Goal: Information Seeking & Learning: Find specific fact

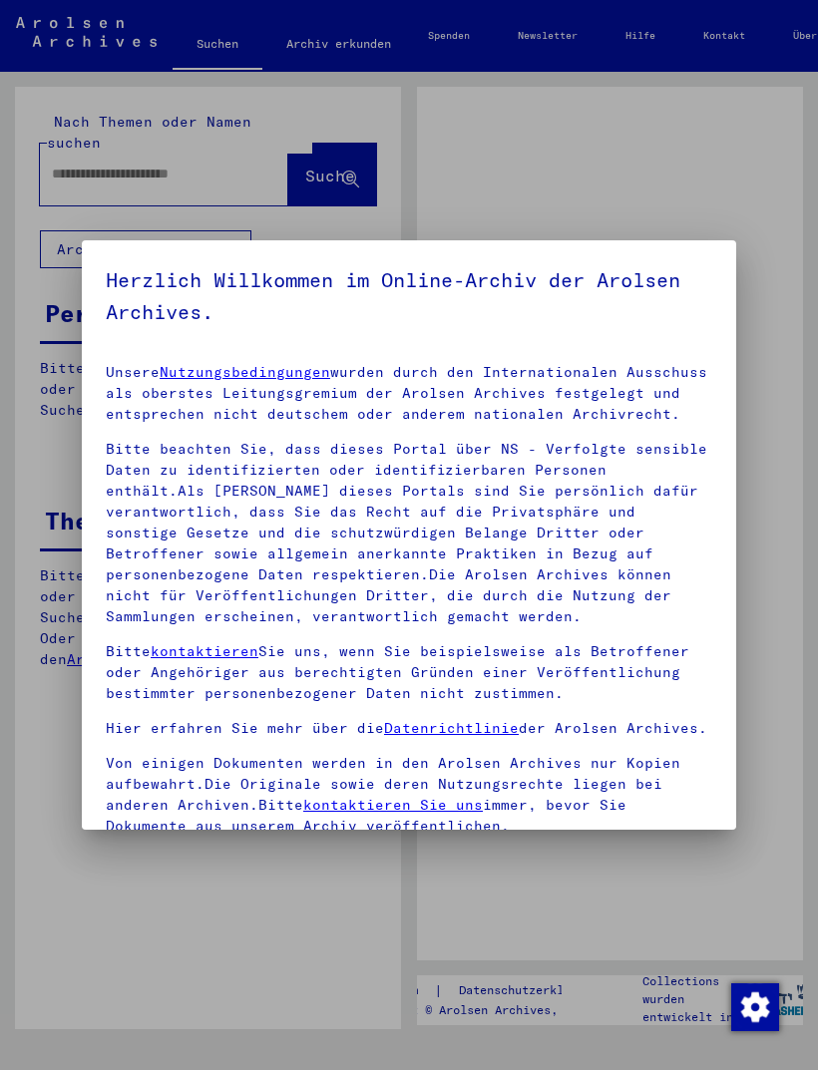
click at [217, 164] on div at bounding box center [409, 535] width 818 height 1070
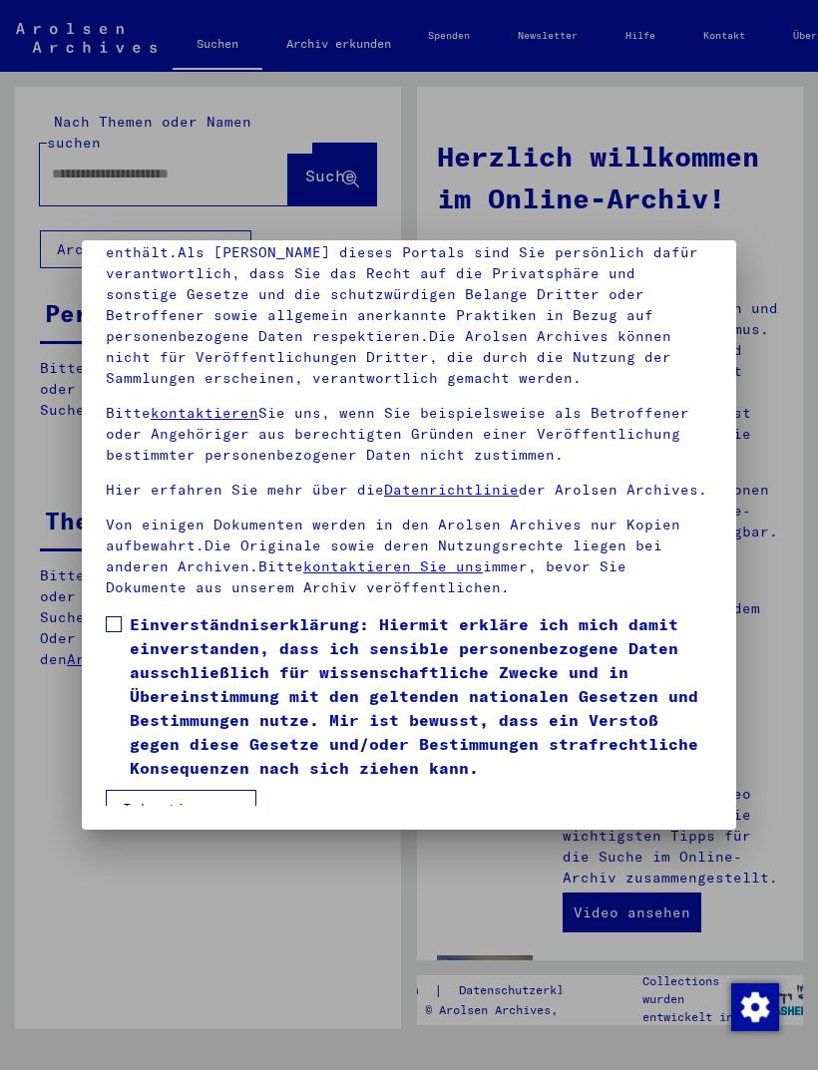
scroll to position [261, 0]
click at [544, 637] on span "Einverständniserklärung: Hiermit erkläre ich mich damit einverstanden, dass ich…" at bounding box center [421, 696] width 583 height 168
click at [200, 796] on button "Ich stimme zu" at bounding box center [181, 809] width 151 height 38
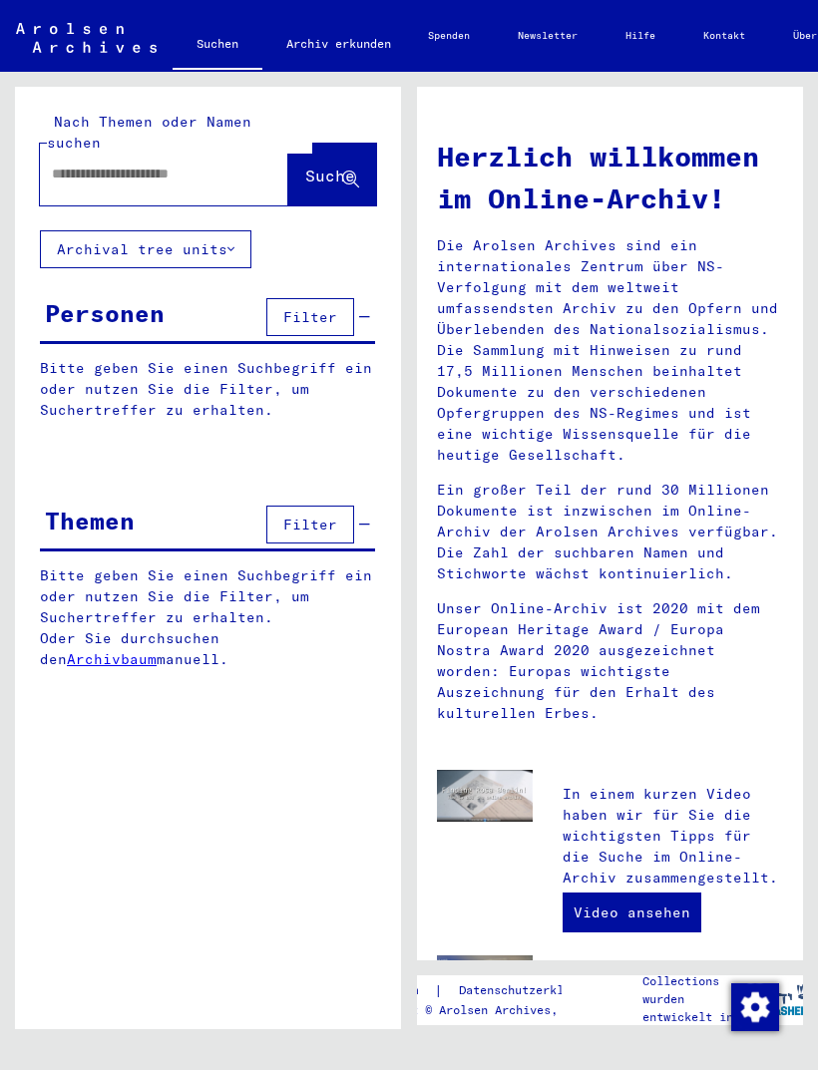
click at [213, 164] on input "text" at bounding box center [140, 174] width 177 height 21
type input "*******"
click at [319, 166] on span "Suche" at bounding box center [330, 176] width 50 height 20
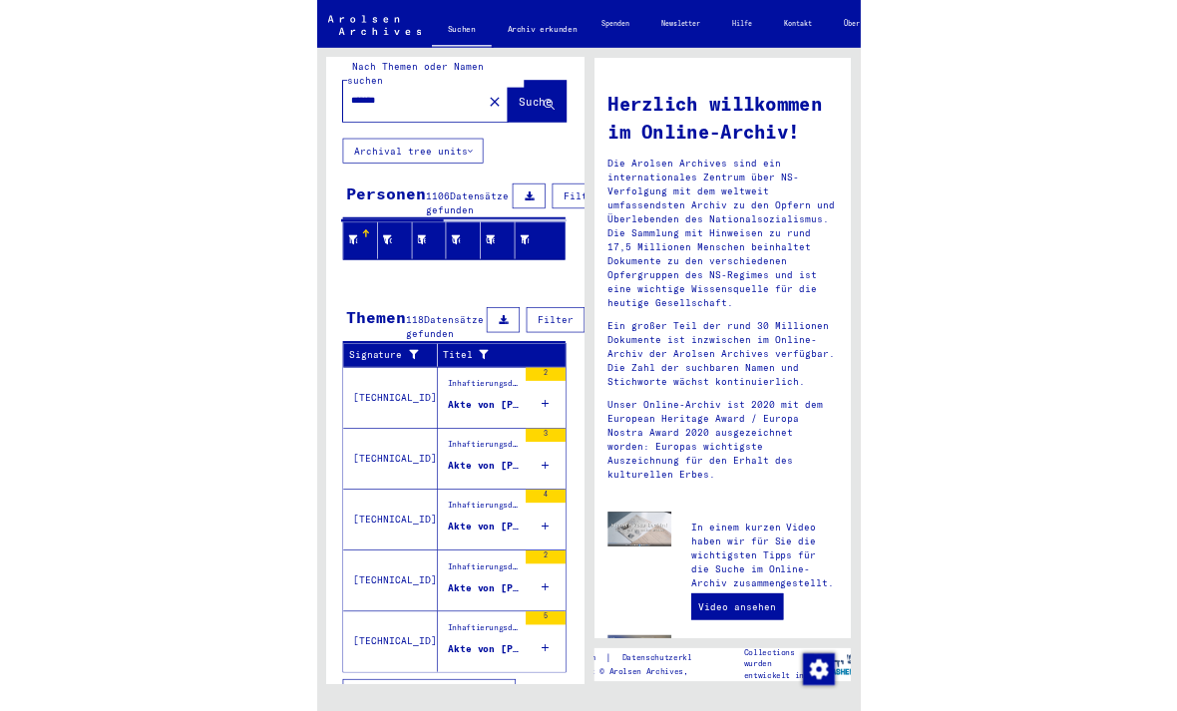
scroll to position [21, 0]
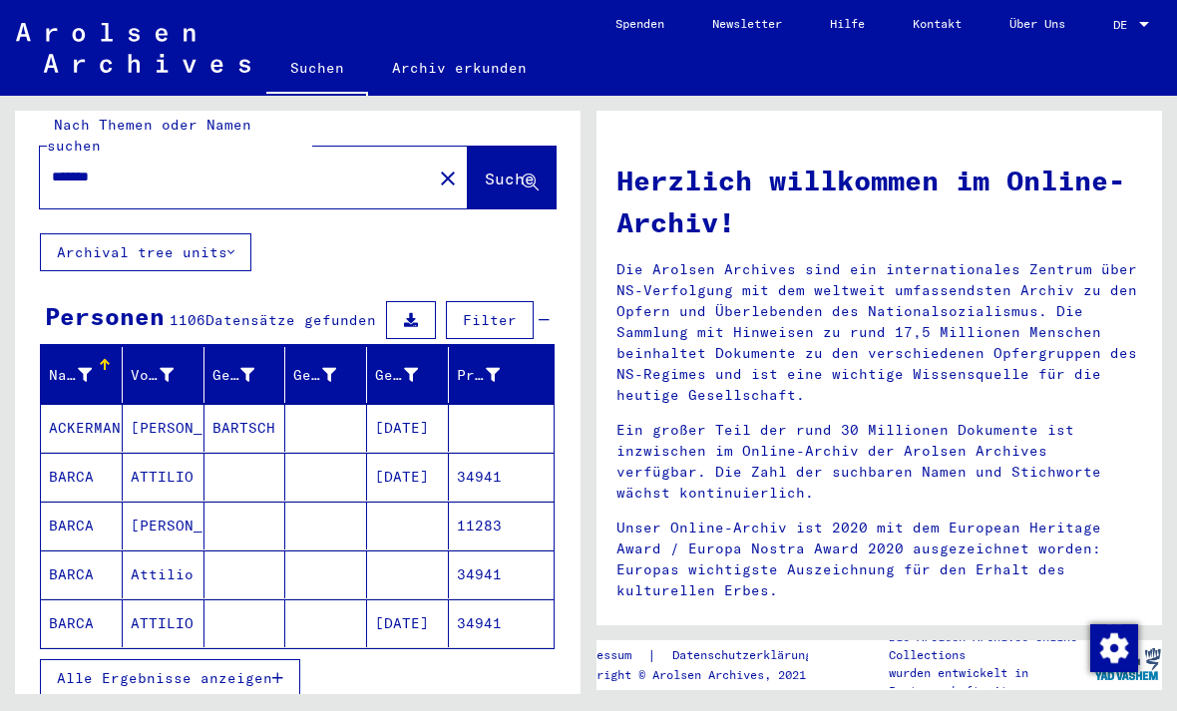
click at [274, 671] on icon "button" at bounding box center [277, 678] width 11 height 14
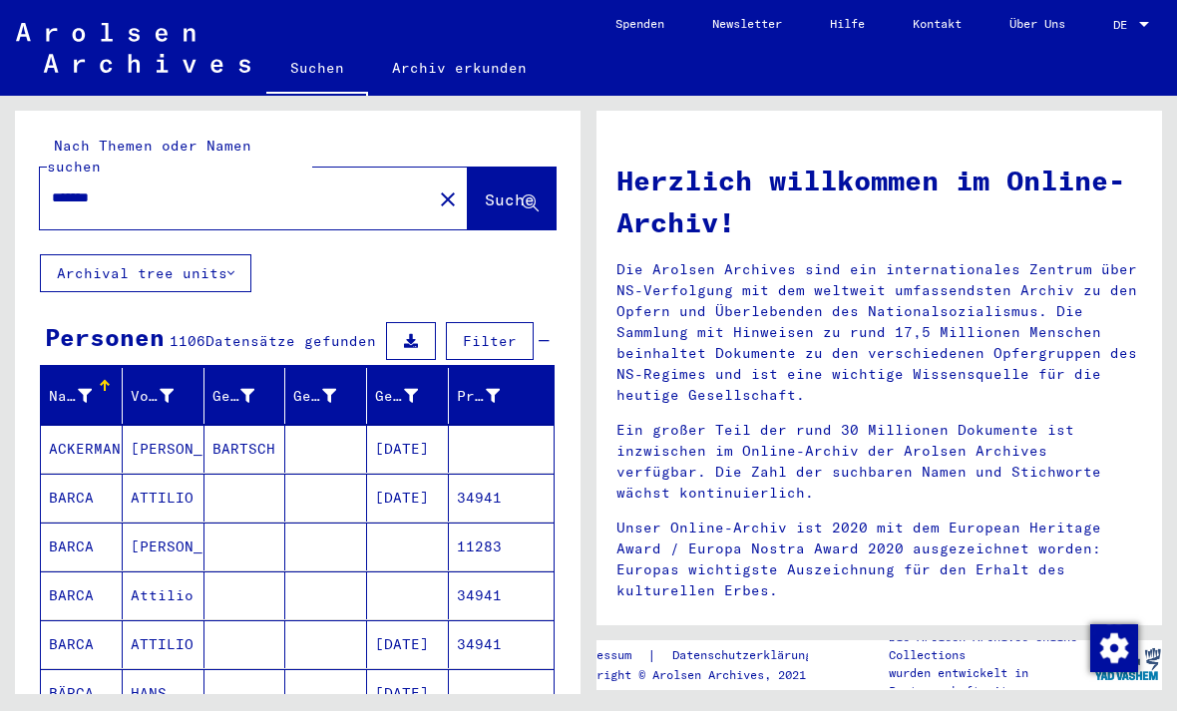
scroll to position [0, 0]
click at [264, 425] on mat-cell "BARTSCH" at bounding box center [245, 449] width 82 height 48
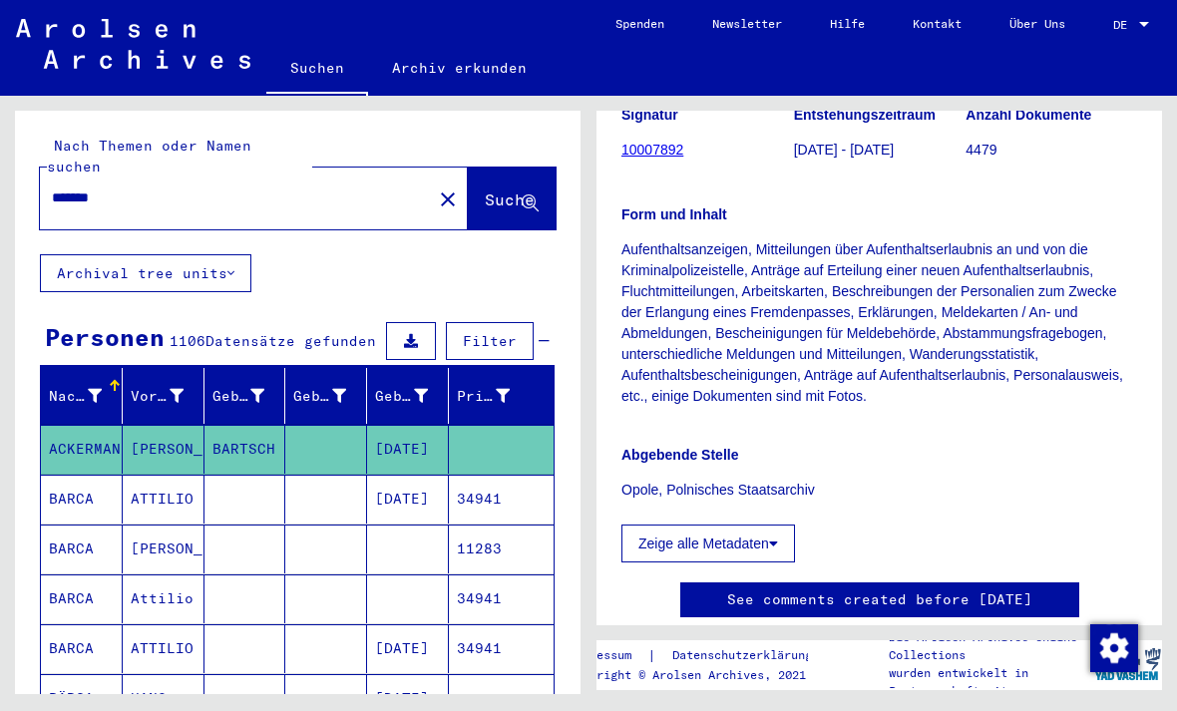
scroll to position [538, 0]
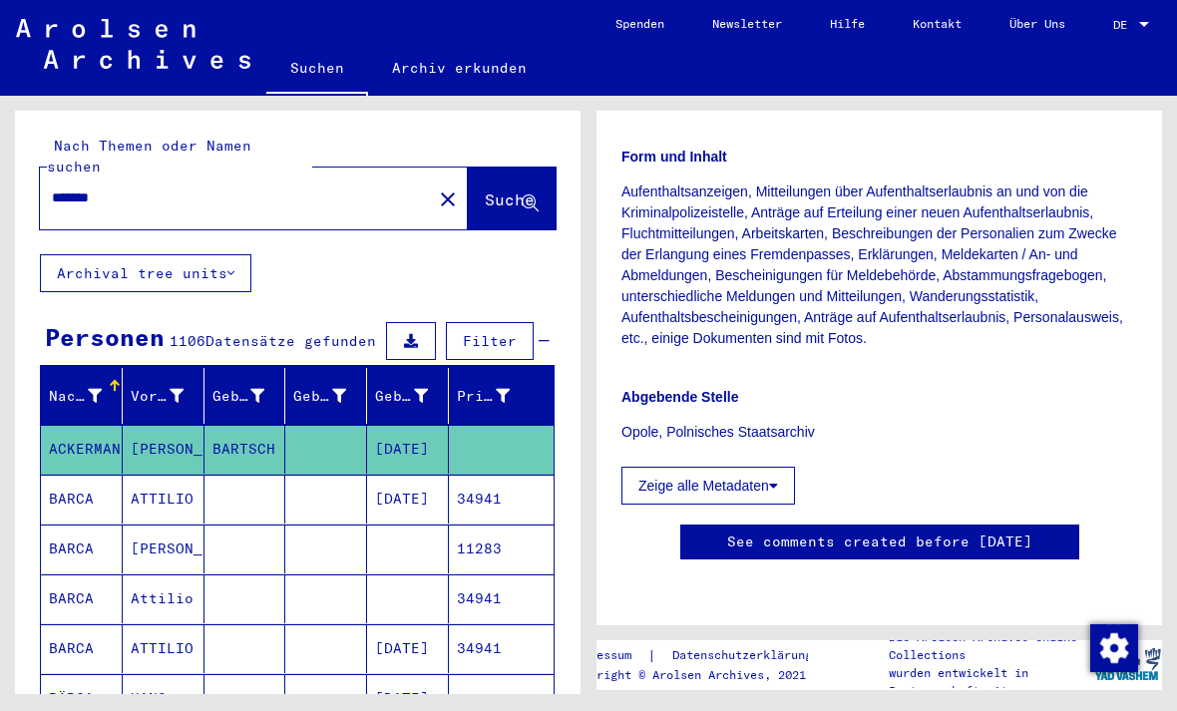
click at [817, 419] on yv-its-full-details "2 Registrierungen von Ausländern und deutschen Verfolgten durch öffentliche Ein…" at bounding box center [880, 140] width 566 height 922
click at [817, 402] on div "2 Registrierungen von Ausländern und deutschen Verfolgten durch öffentliche Ein…" at bounding box center [884, 395] width 589 height 599
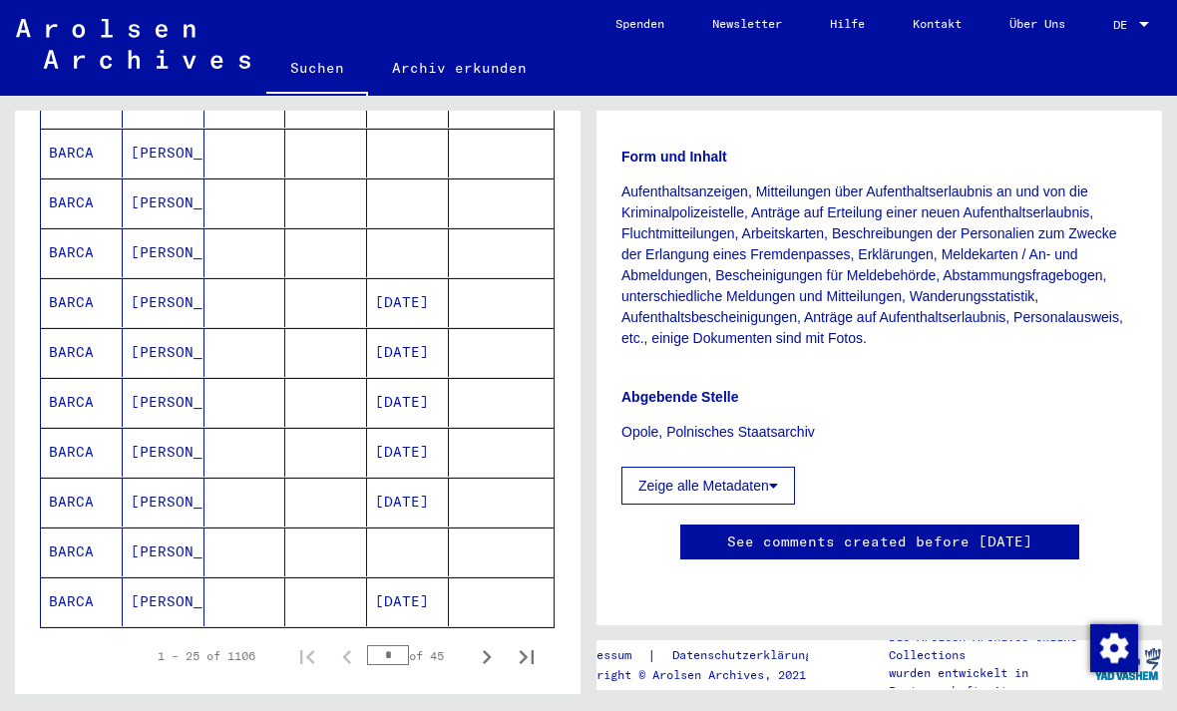
scroll to position [1041, 0]
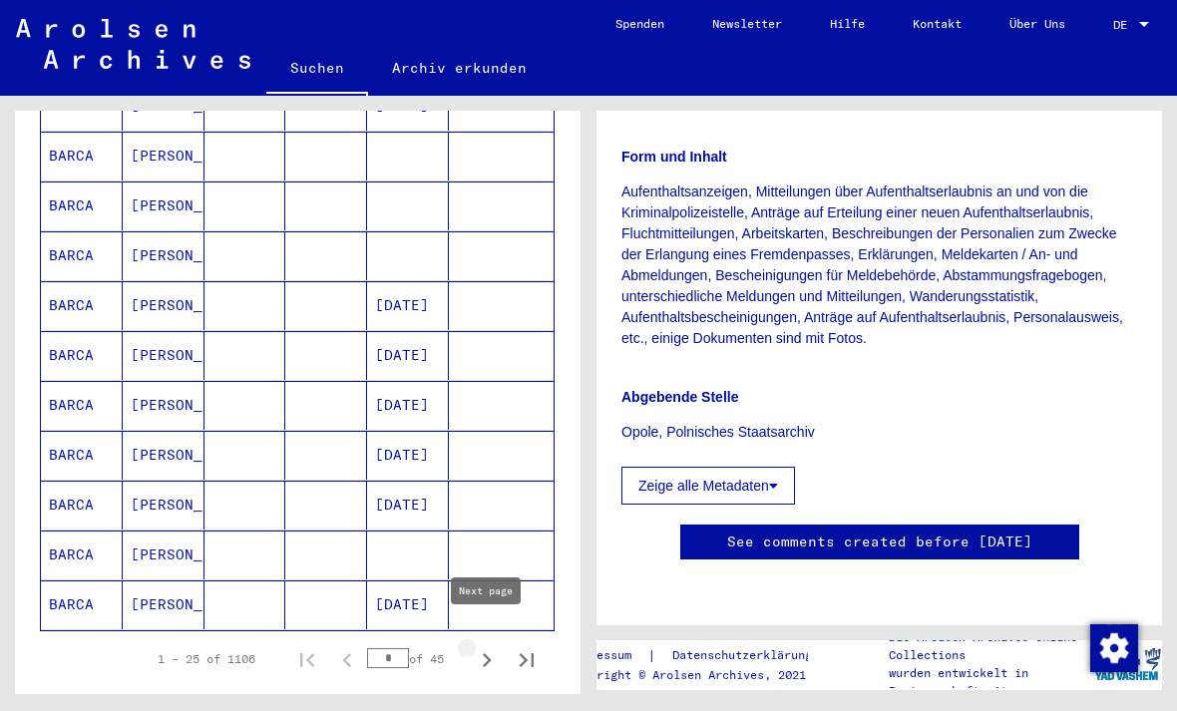
click at [487, 653] on icon "Next page" at bounding box center [487, 660] width 9 height 14
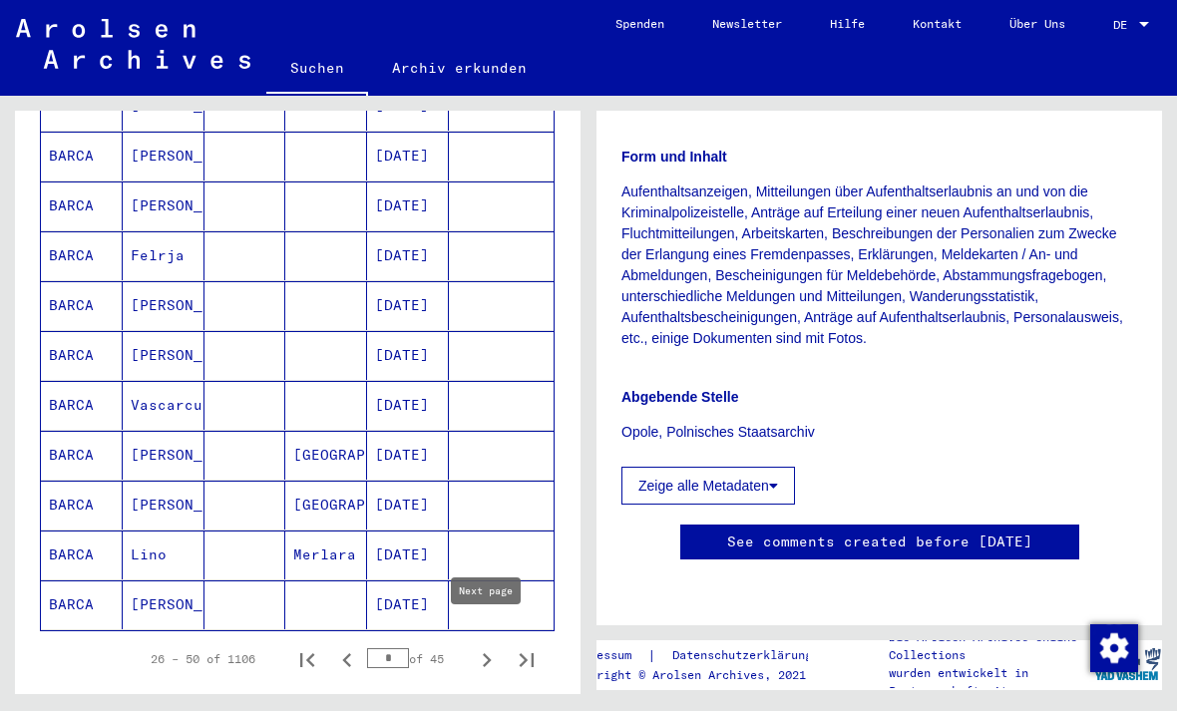
click at [491, 646] on icon "Next page" at bounding box center [487, 660] width 28 height 28
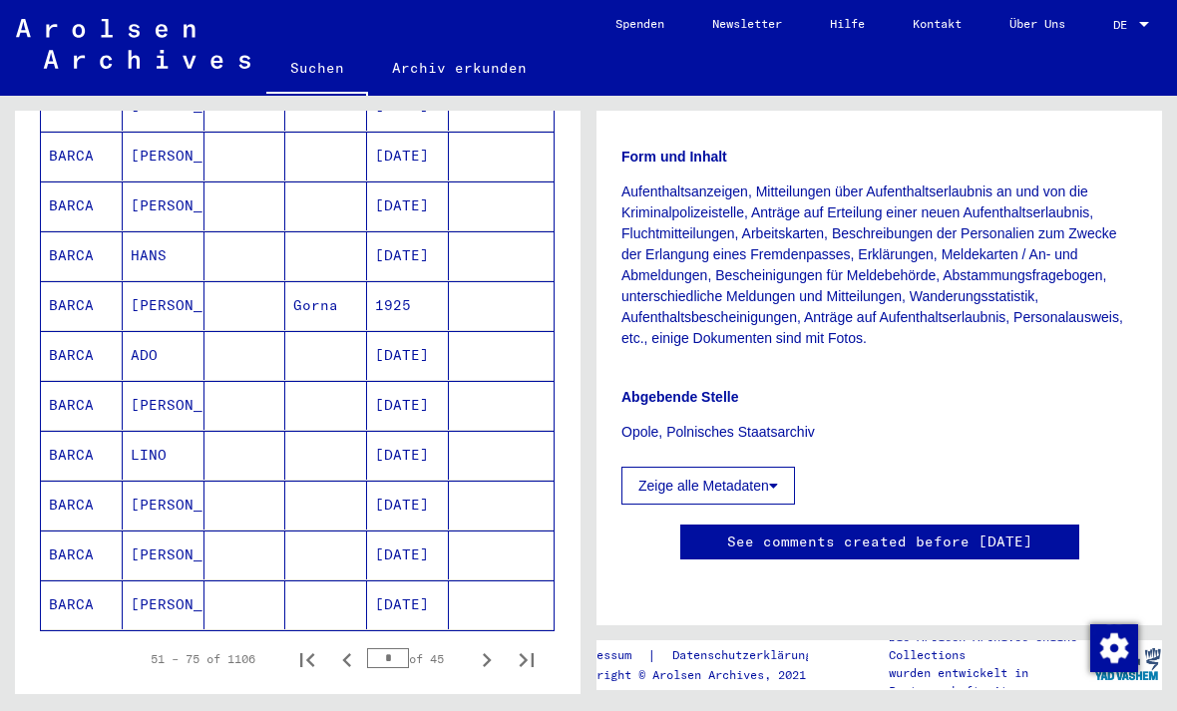
click at [485, 646] on icon "Next page" at bounding box center [487, 660] width 28 height 28
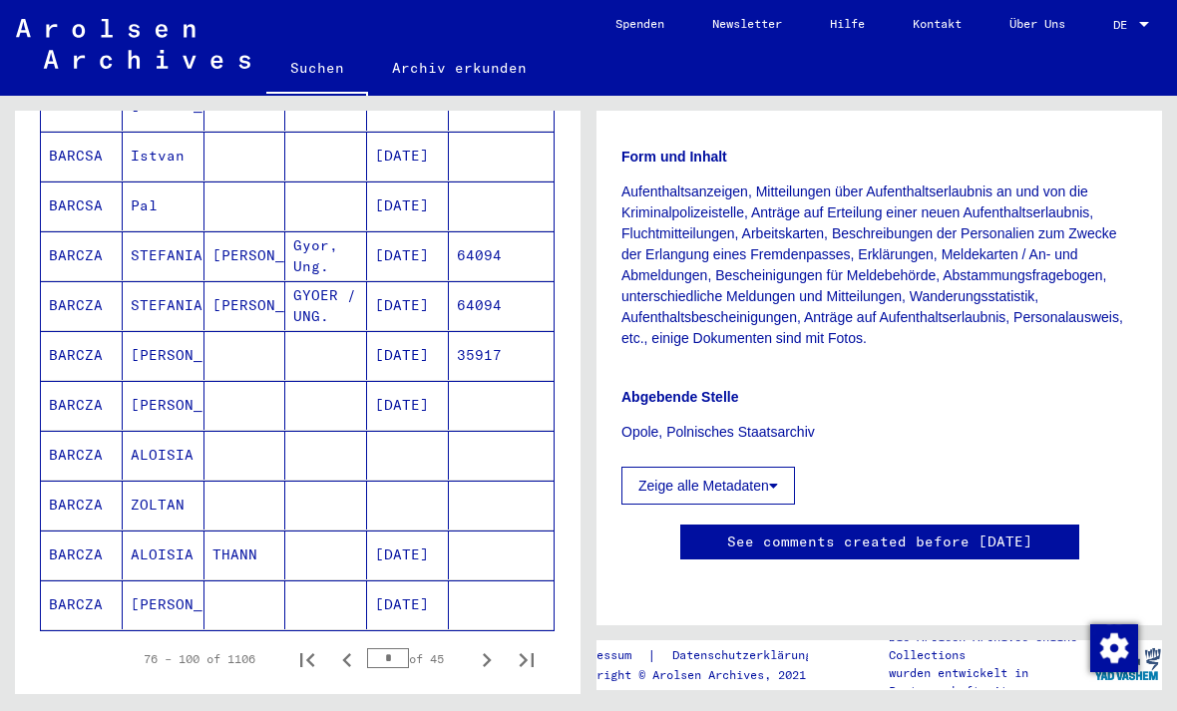
click at [489, 649] on icon "Next page" at bounding box center [487, 660] width 28 height 28
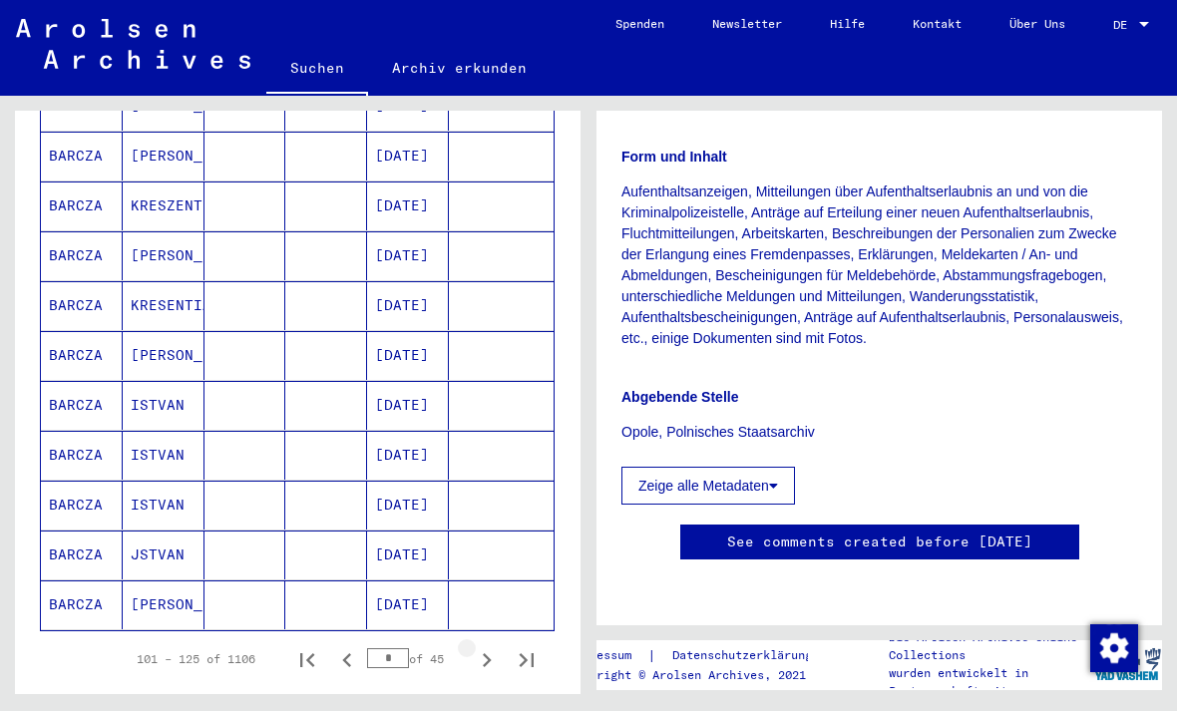
click at [483, 649] on icon "Next page" at bounding box center [487, 660] width 28 height 28
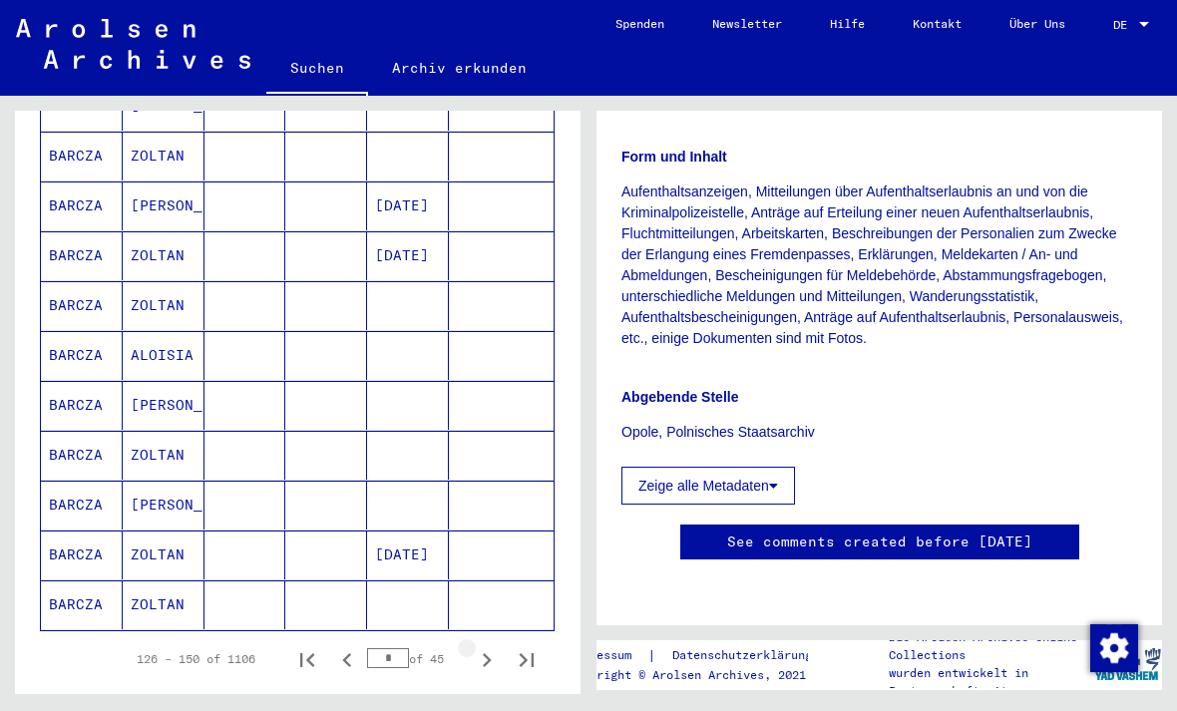
click at [481, 646] on icon "Next page" at bounding box center [487, 660] width 28 height 28
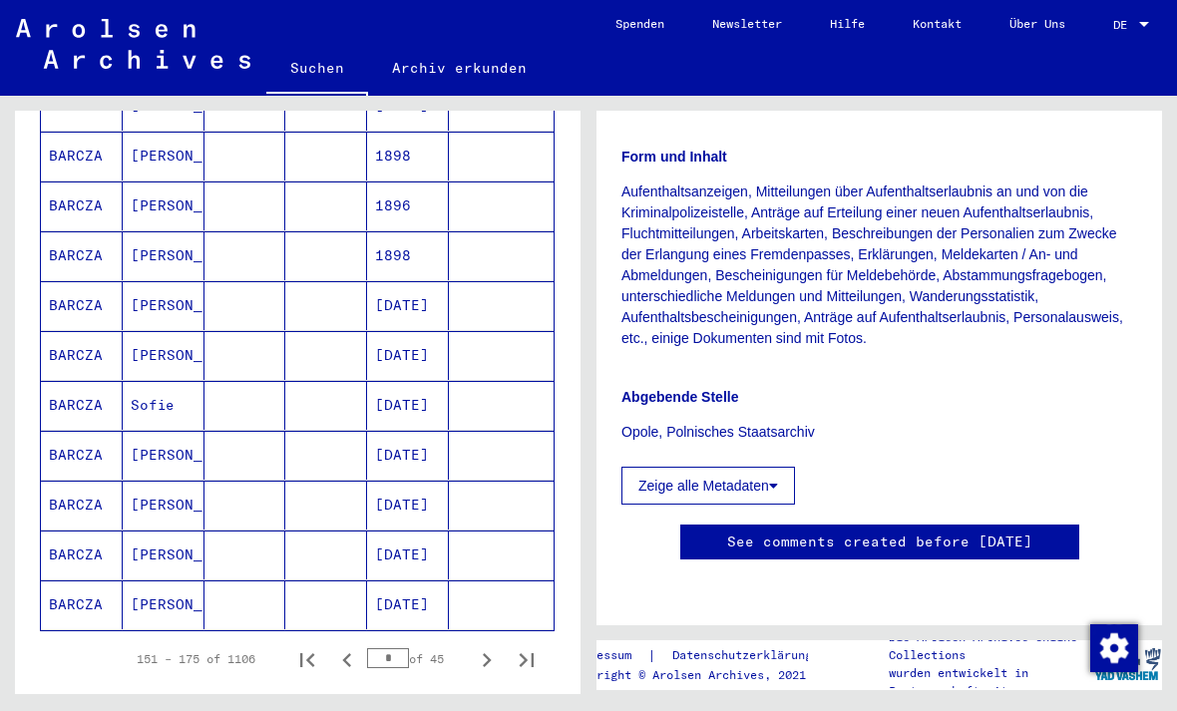
click at [487, 653] on icon "Next page" at bounding box center [487, 660] width 9 height 14
click at [486, 646] on icon "Next page" at bounding box center [487, 660] width 28 height 28
click at [487, 646] on icon "Next page" at bounding box center [487, 660] width 28 height 28
click at [485, 646] on icon "Next page" at bounding box center [487, 660] width 28 height 28
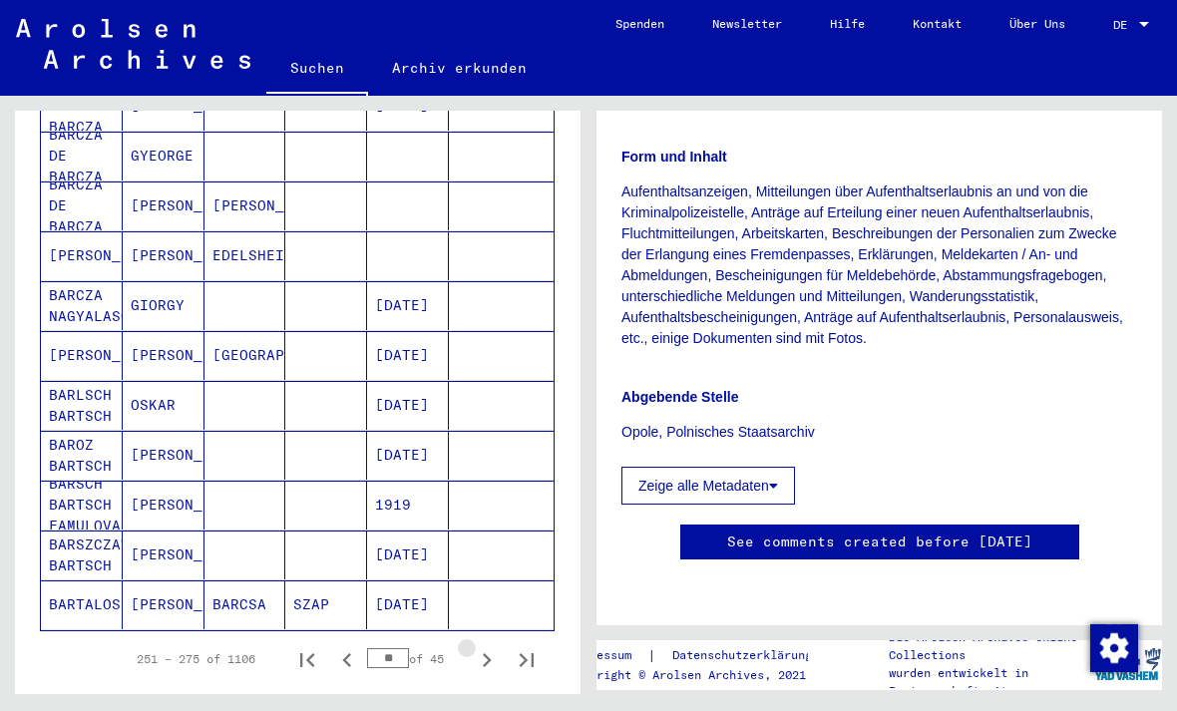
click at [486, 646] on icon "Next page" at bounding box center [487, 660] width 28 height 28
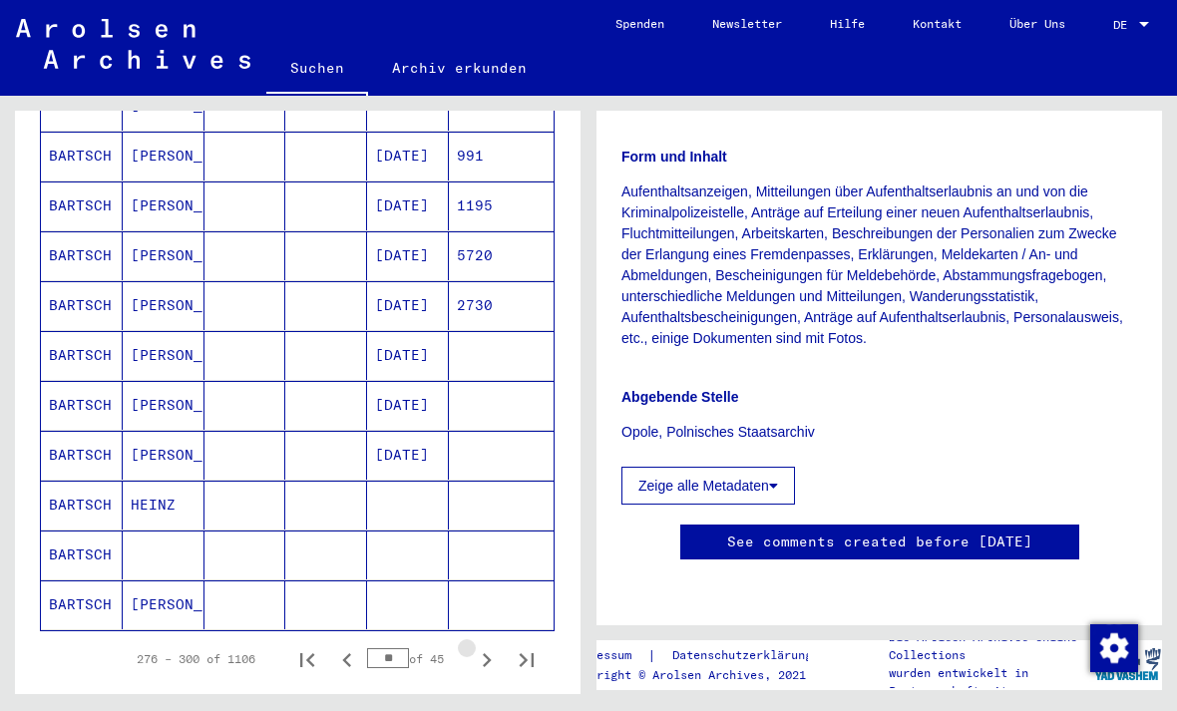
click at [486, 653] on icon "Next page" at bounding box center [487, 660] width 9 height 14
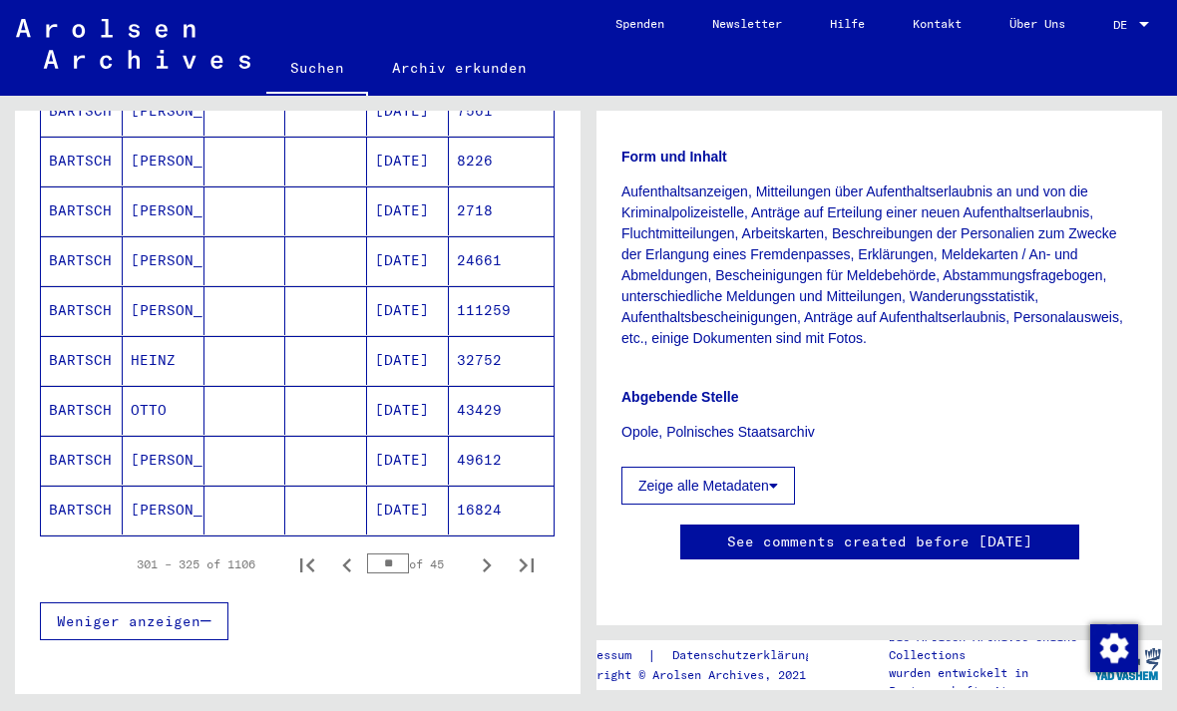
scroll to position [1143, 0]
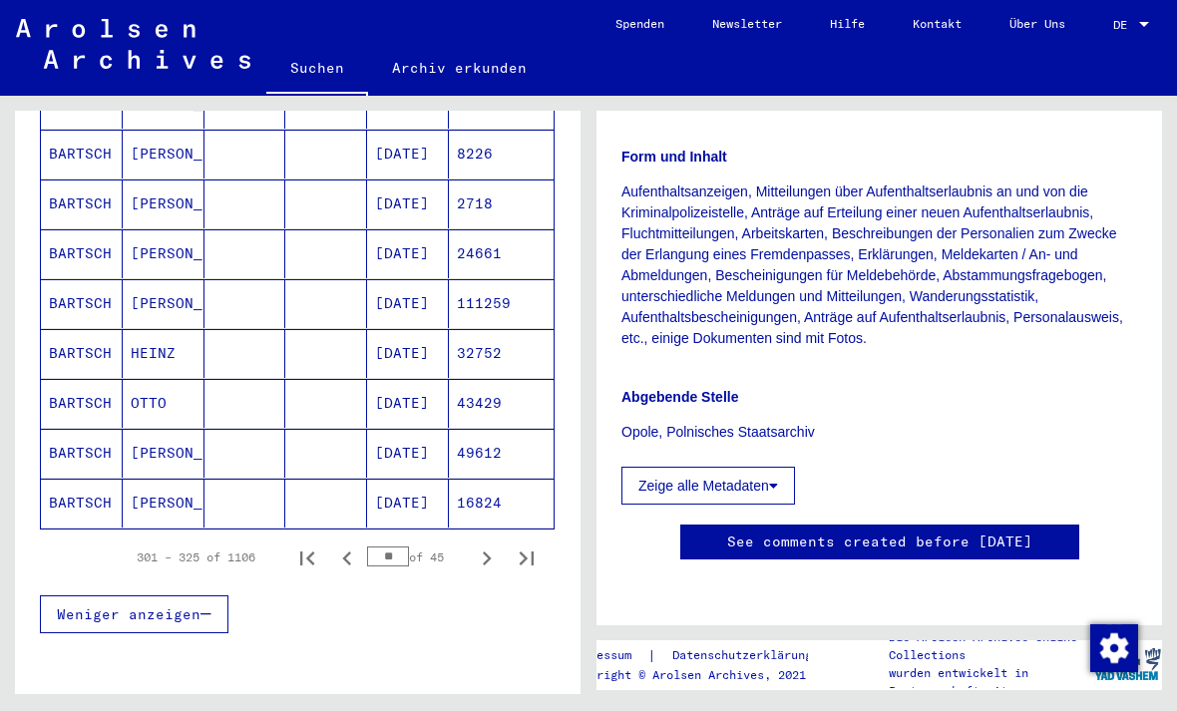
click at [351, 545] on icon "Previous page" at bounding box center [347, 559] width 28 height 28
type input "**"
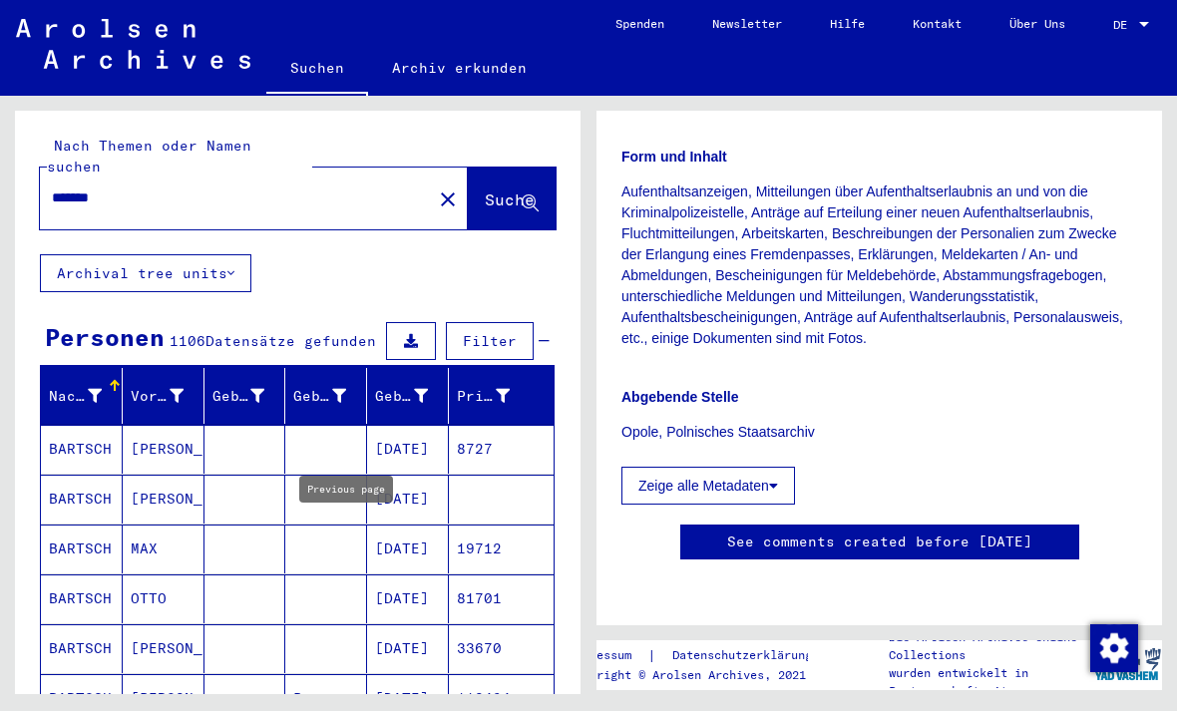
scroll to position [0, 0]
click at [283, 188] on input "*******" at bounding box center [236, 198] width 368 height 21
type input "**********"
click at [522, 196] on icon at bounding box center [530, 204] width 17 height 17
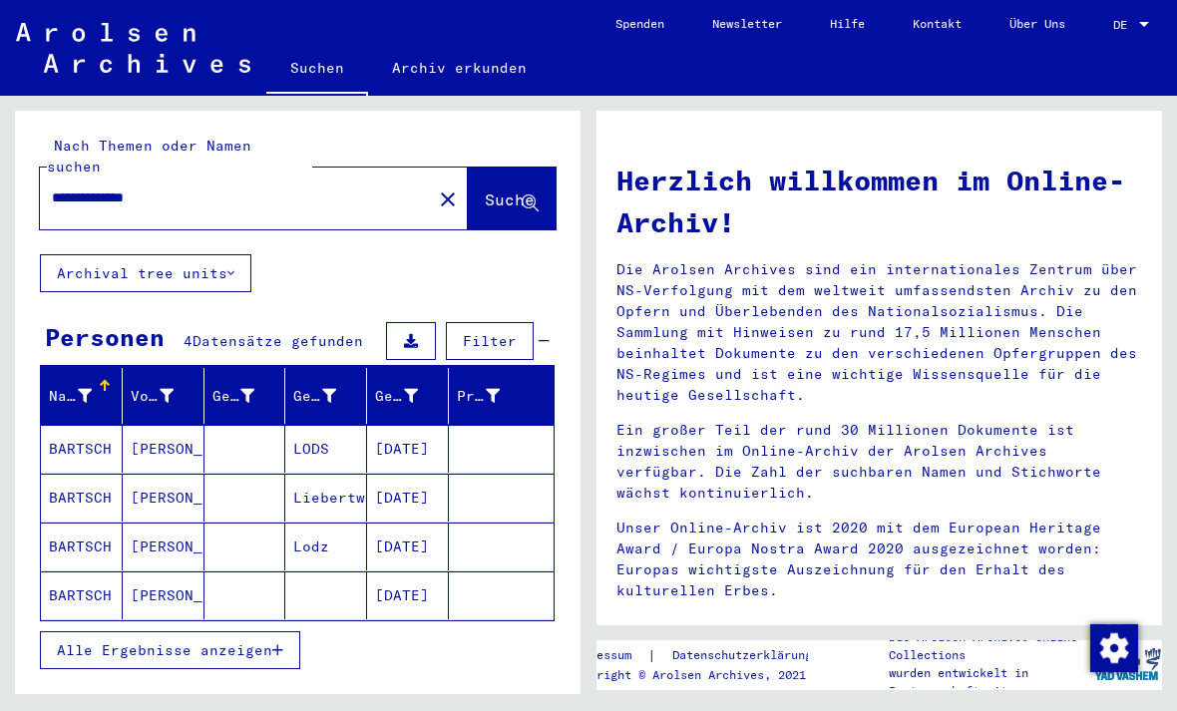
click at [91, 427] on mat-cell "BARTSCH" at bounding box center [82, 449] width 82 height 48
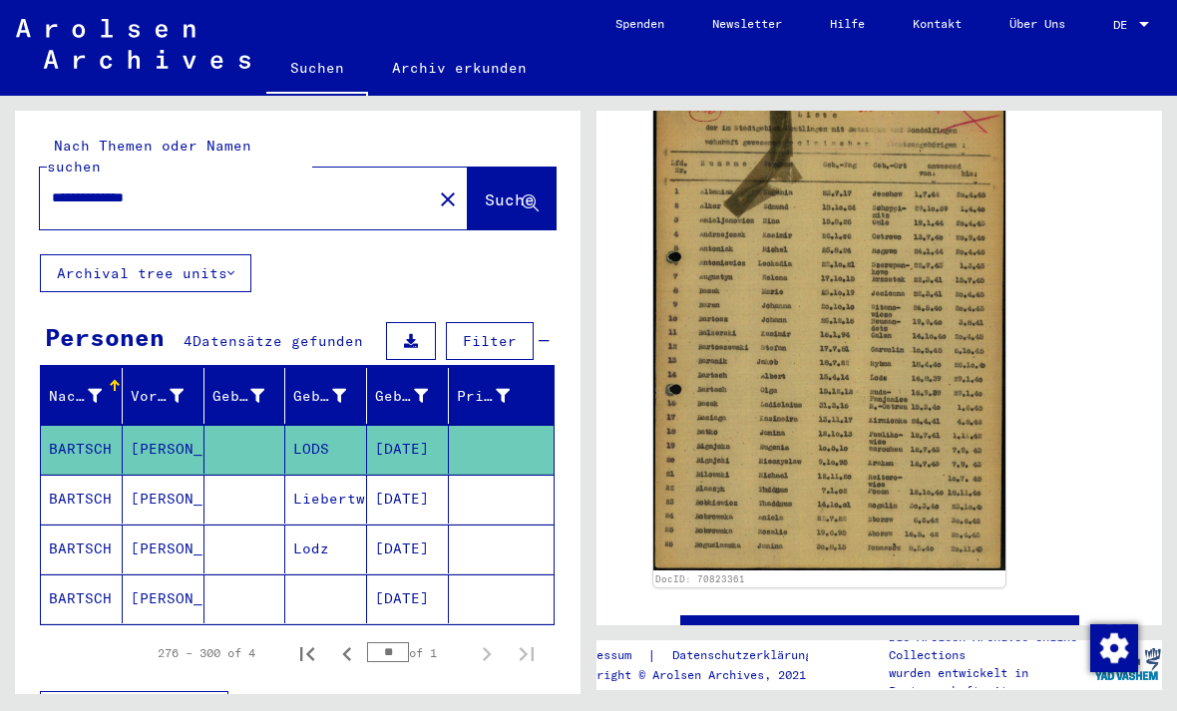
scroll to position [398, 0]
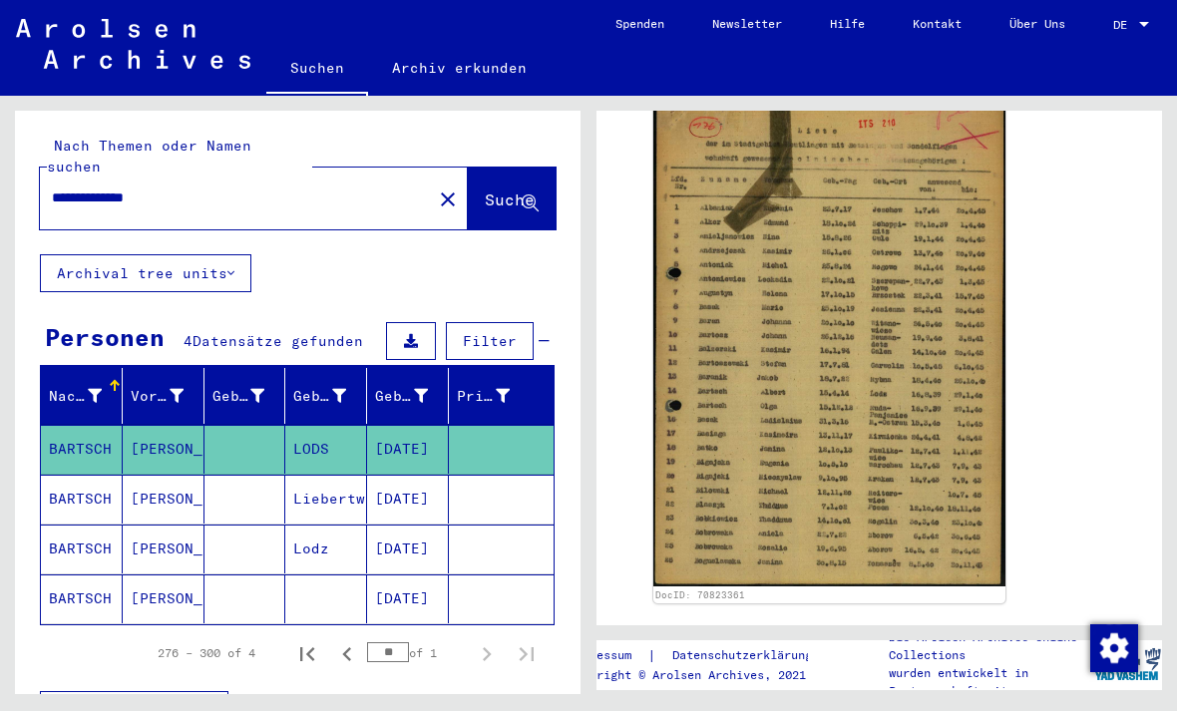
click at [98, 481] on mat-cell "BARTSCH" at bounding box center [82, 499] width 82 height 49
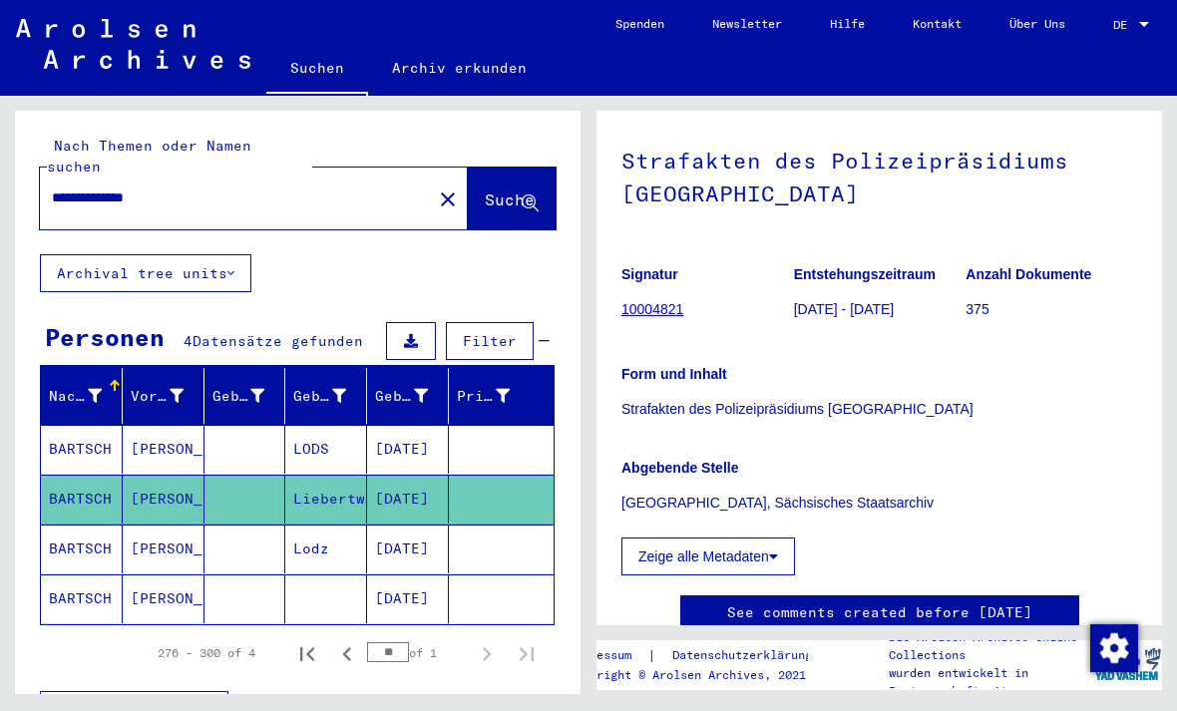
scroll to position [95, 0]
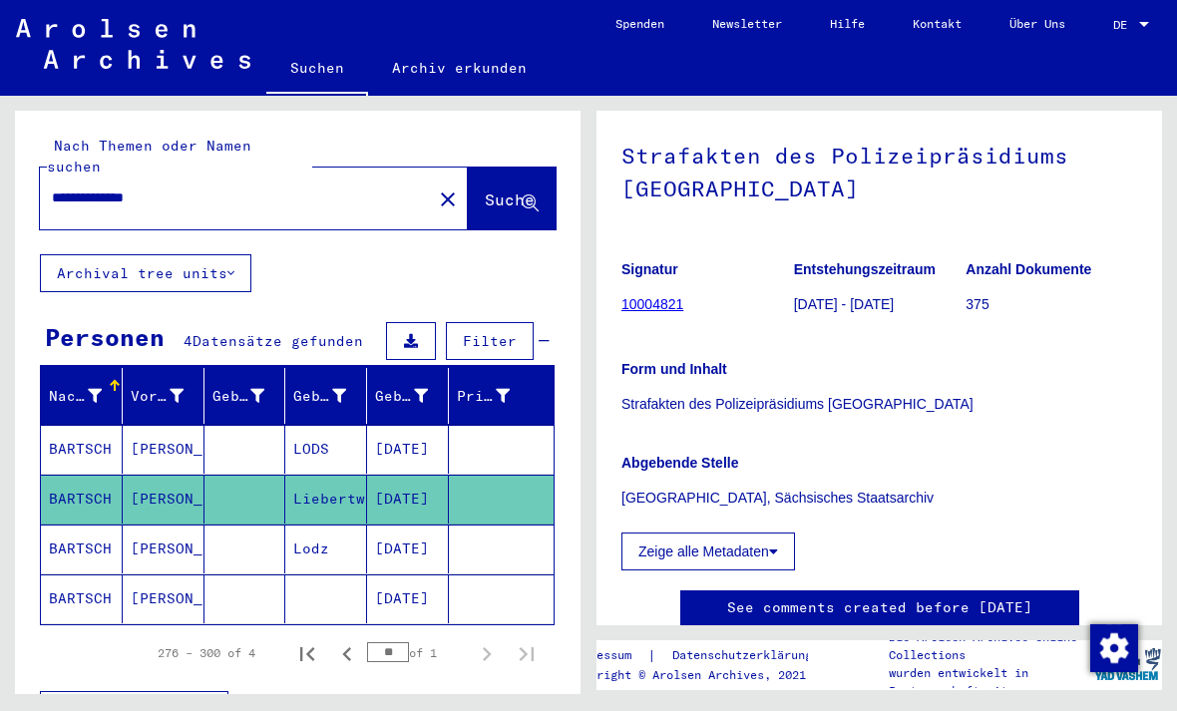
click at [94, 525] on mat-cell "BARTSCH" at bounding box center [82, 549] width 82 height 49
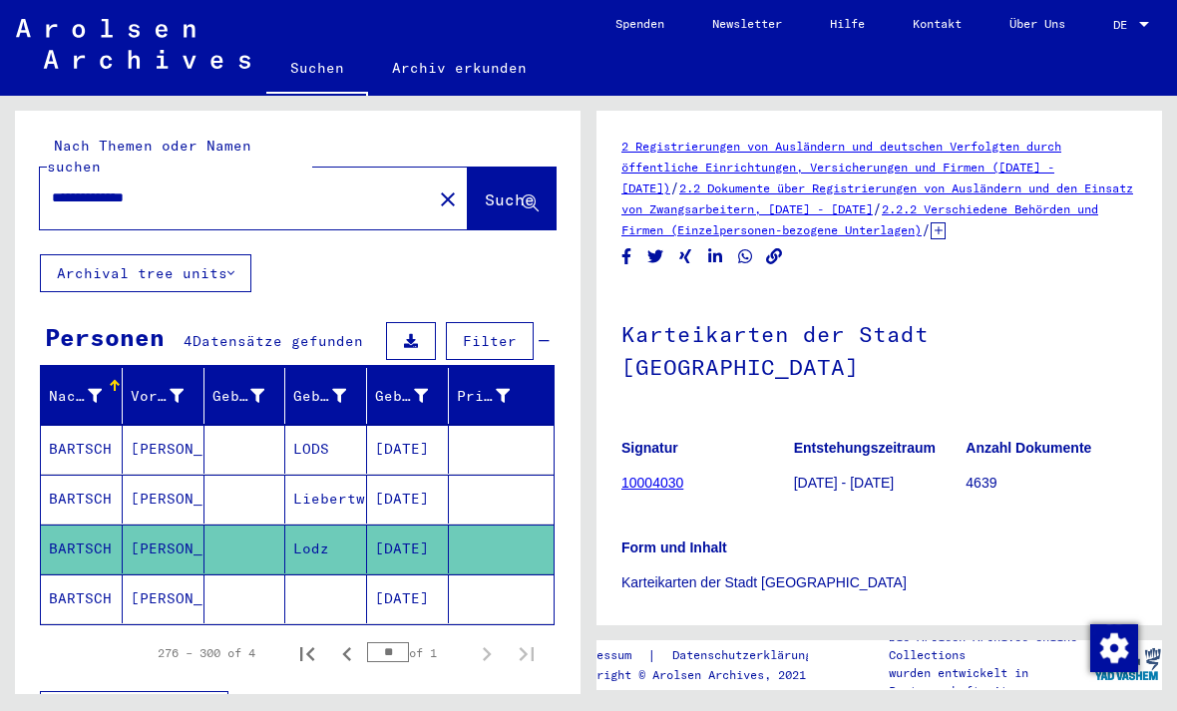
click at [96, 575] on mat-cell "BARTSCH" at bounding box center [82, 599] width 82 height 49
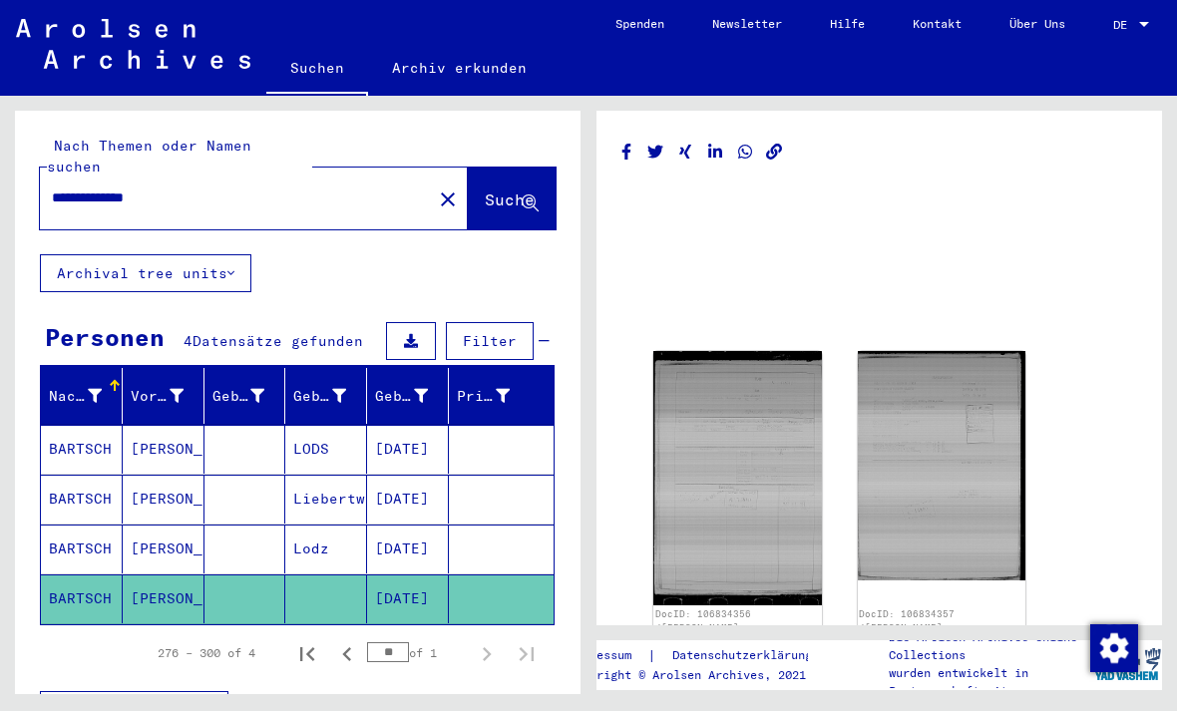
click at [78, 475] on mat-cell "BARTSCH" at bounding box center [82, 499] width 82 height 49
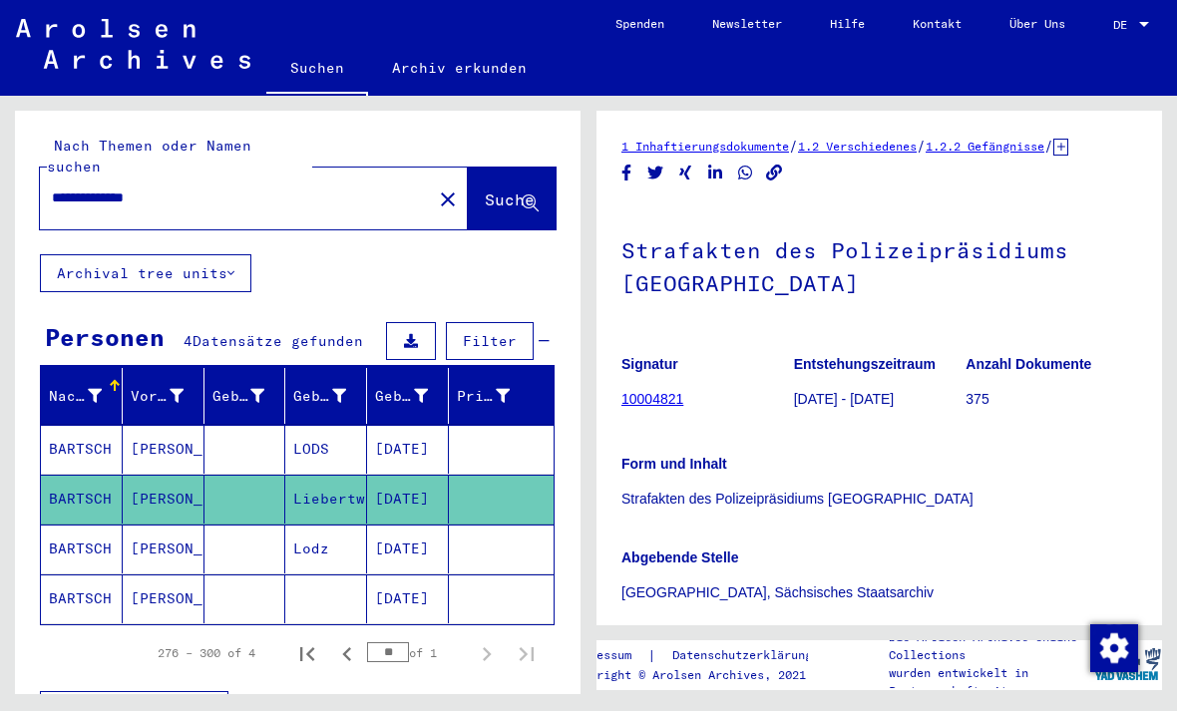
click at [85, 429] on mat-cell "BARTSCH" at bounding box center [82, 449] width 82 height 49
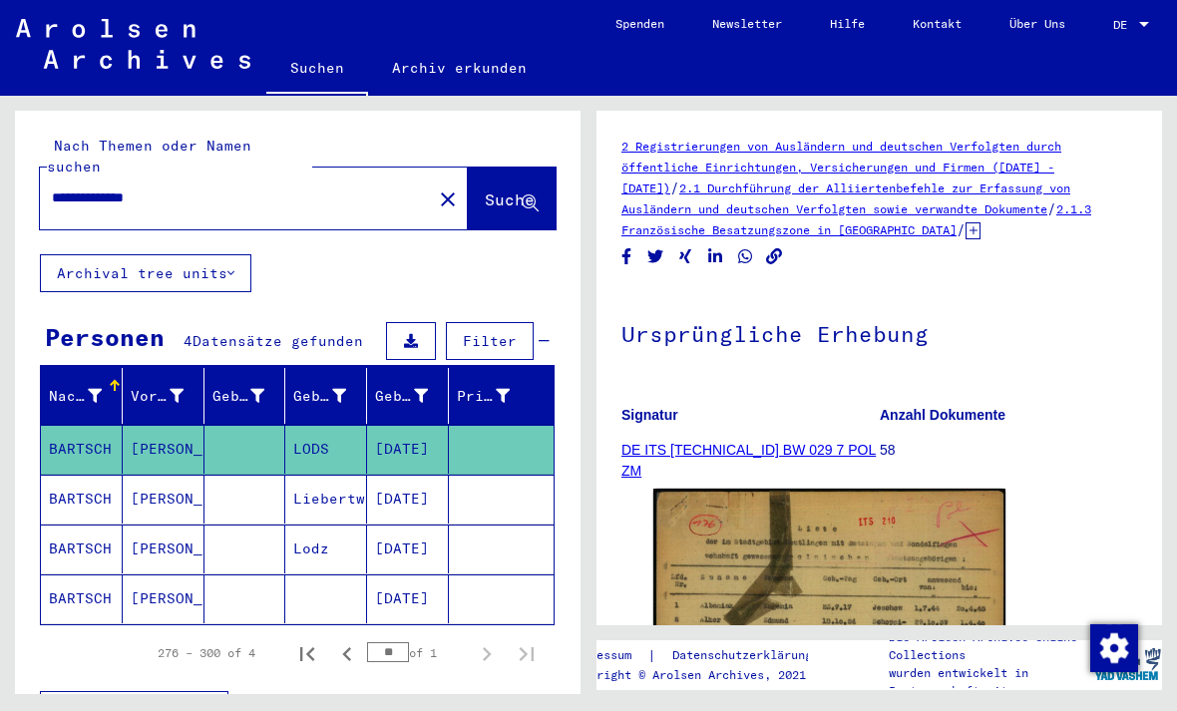
click at [340, 640] on icon "Previous page" at bounding box center [347, 654] width 28 height 28
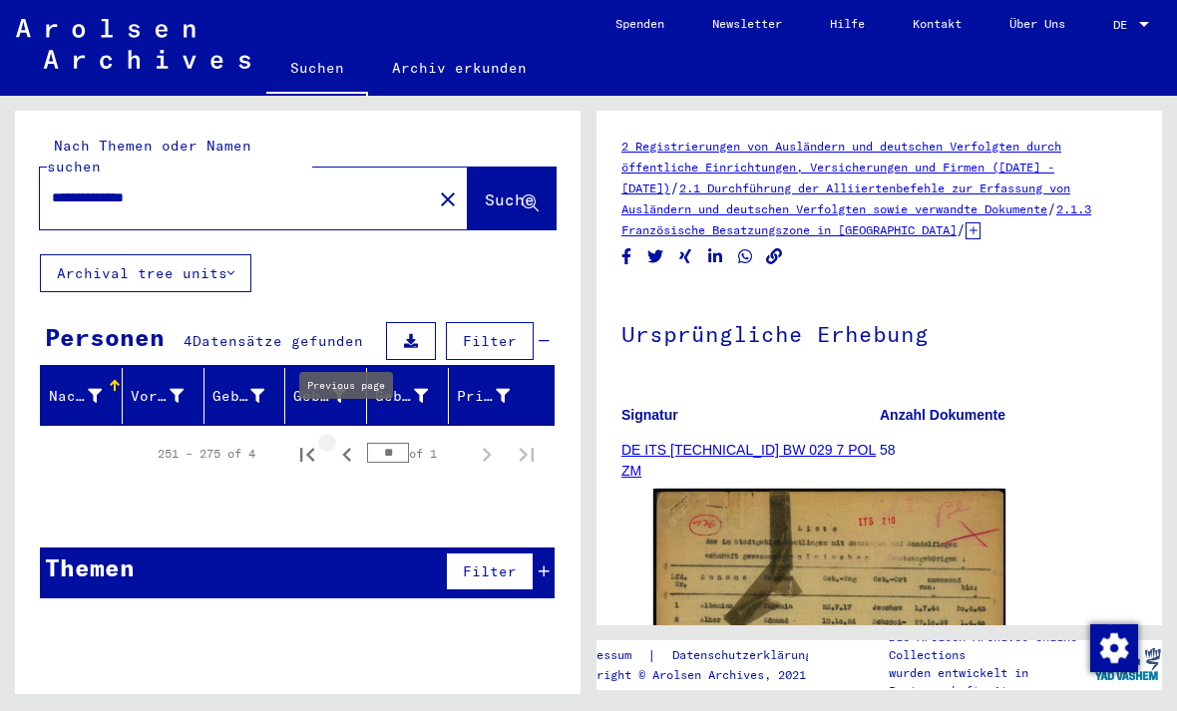
click at [355, 441] on icon "Previous page" at bounding box center [347, 455] width 28 height 28
click at [360, 441] on icon "Previous page" at bounding box center [347, 455] width 28 height 28
click at [355, 441] on icon "Previous page" at bounding box center [347, 455] width 28 height 28
click at [356, 441] on icon "Previous page" at bounding box center [347, 455] width 28 height 28
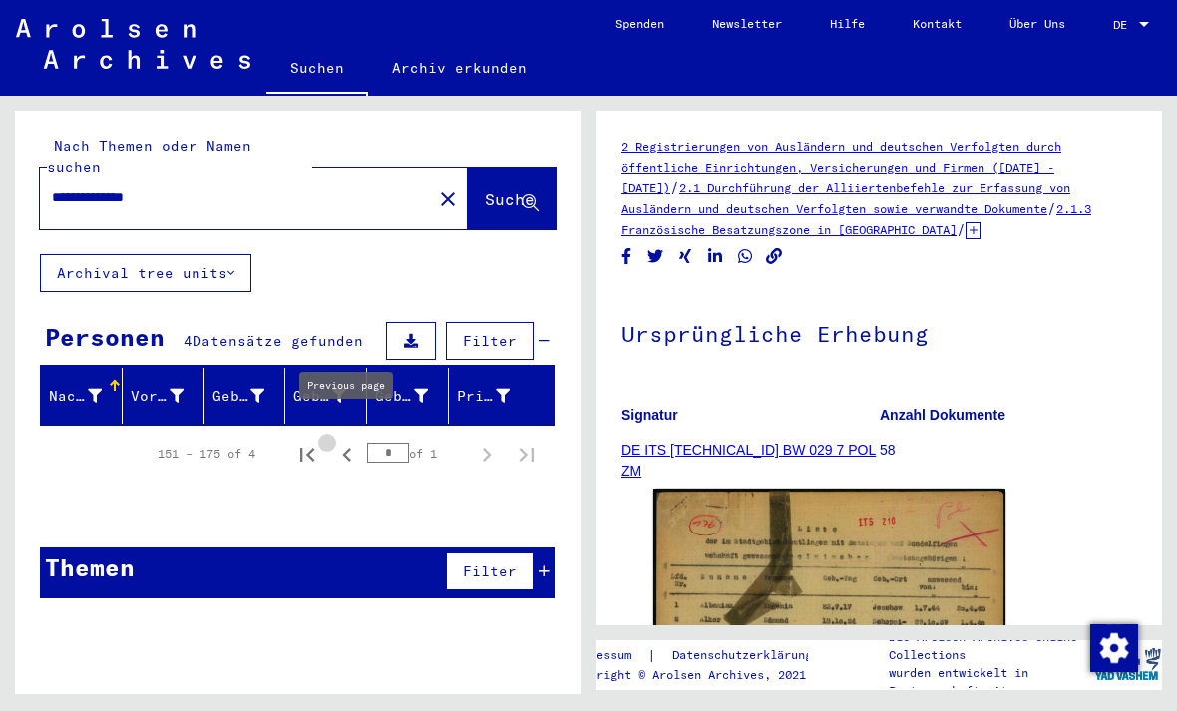
click at [356, 441] on icon "Previous page" at bounding box center [347, 455] width 28 height 28
click at [354, 441] on icon "Previous page" at bounding box center [347, 455] width 28 height 28
click at [356, 441] on icon "Previous page" at bounding box center [347, 455] width 28 height 28
click at [360, 441] on icon "Previous page" at bounding box center [347, 455] width 28 height 28
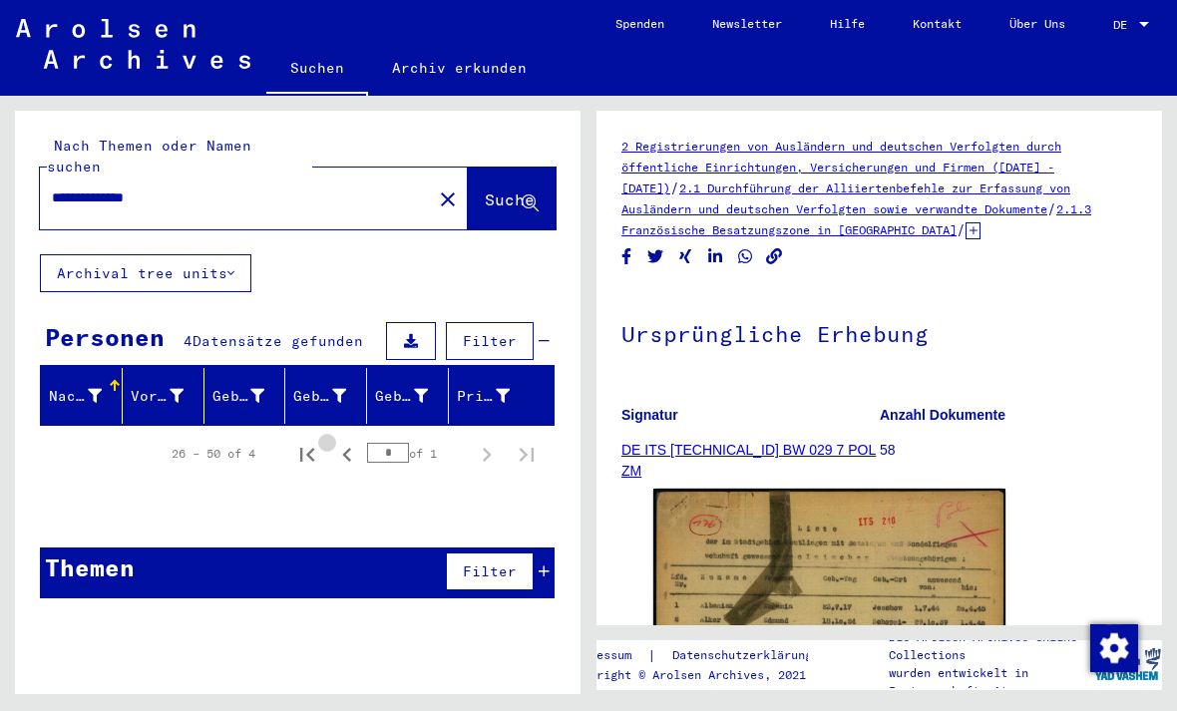
type input "*"
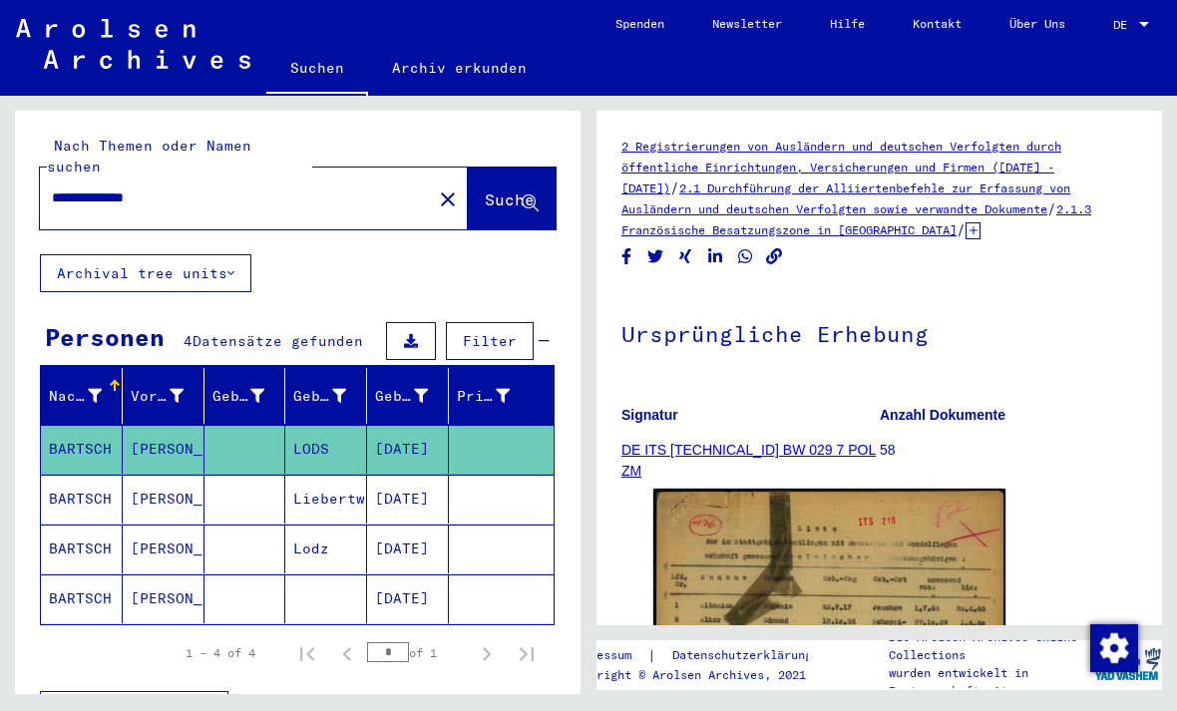
click at [360, 434] on mat-cell "LODS" at bounding box center [326, 449] width 82 height 49
click at [436, 188] on mat-icon "close" at bounding box center [448, 200] width 24 height 24
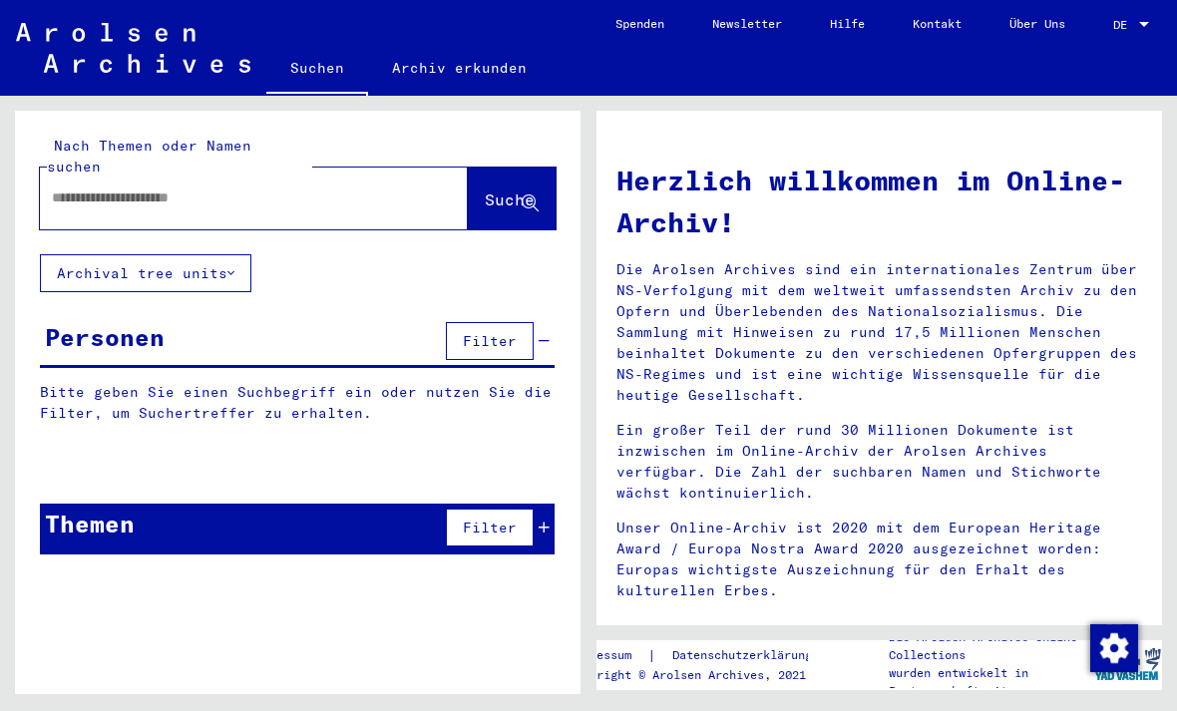
click at [342, 188] on input "text" at bounding box center [230, 198] width 356 height 21
type input "****"
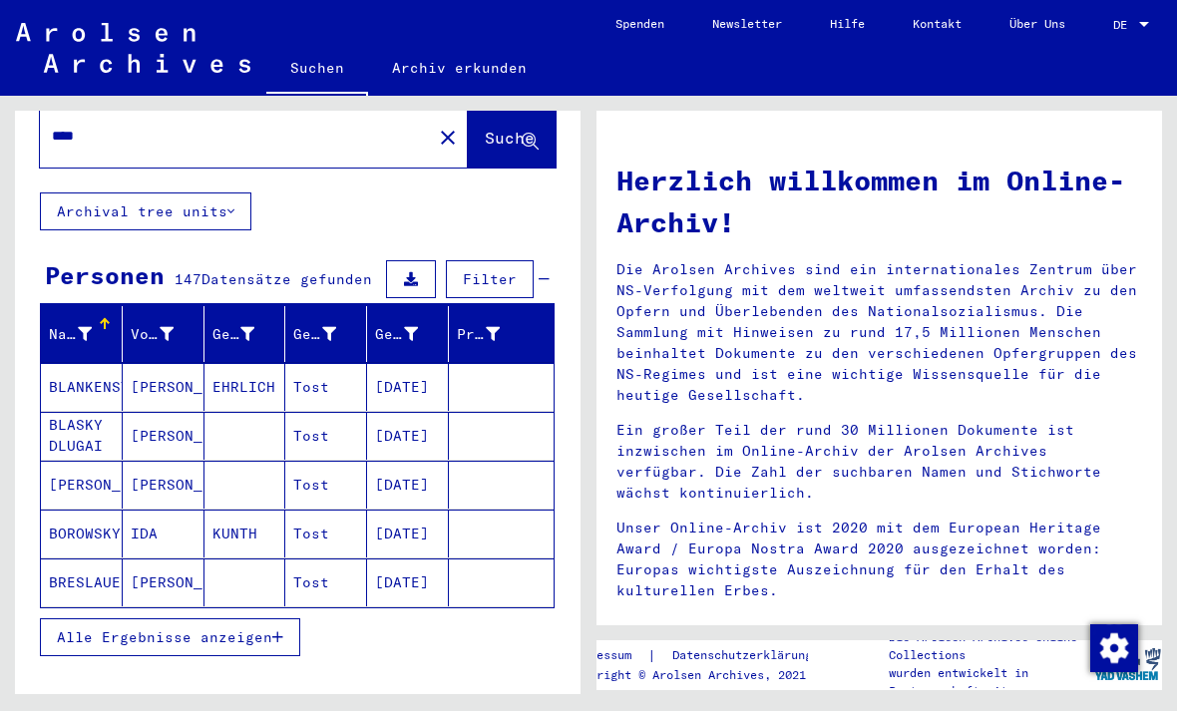
scroll to position [68, 0]
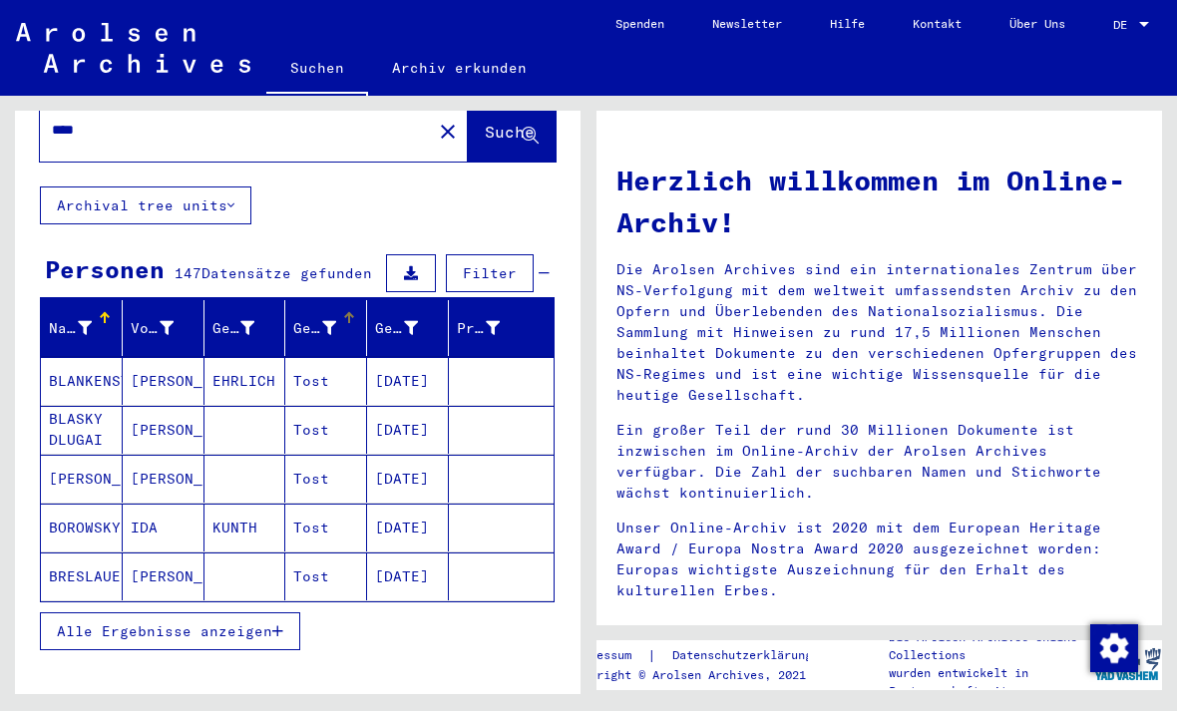
click at [334, 321] on icon at bounding box center [329, 328] width 14 height 14
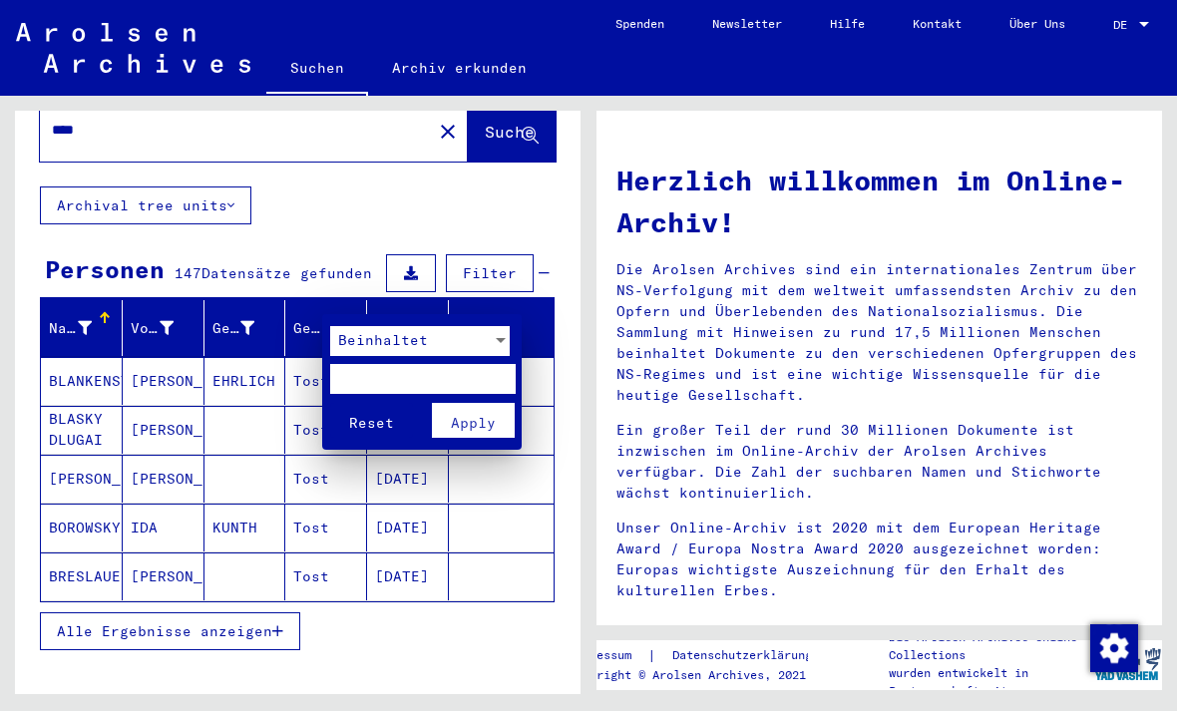
click at [509, 629] on div at bounding box center [588, 355] width 1177 height 711
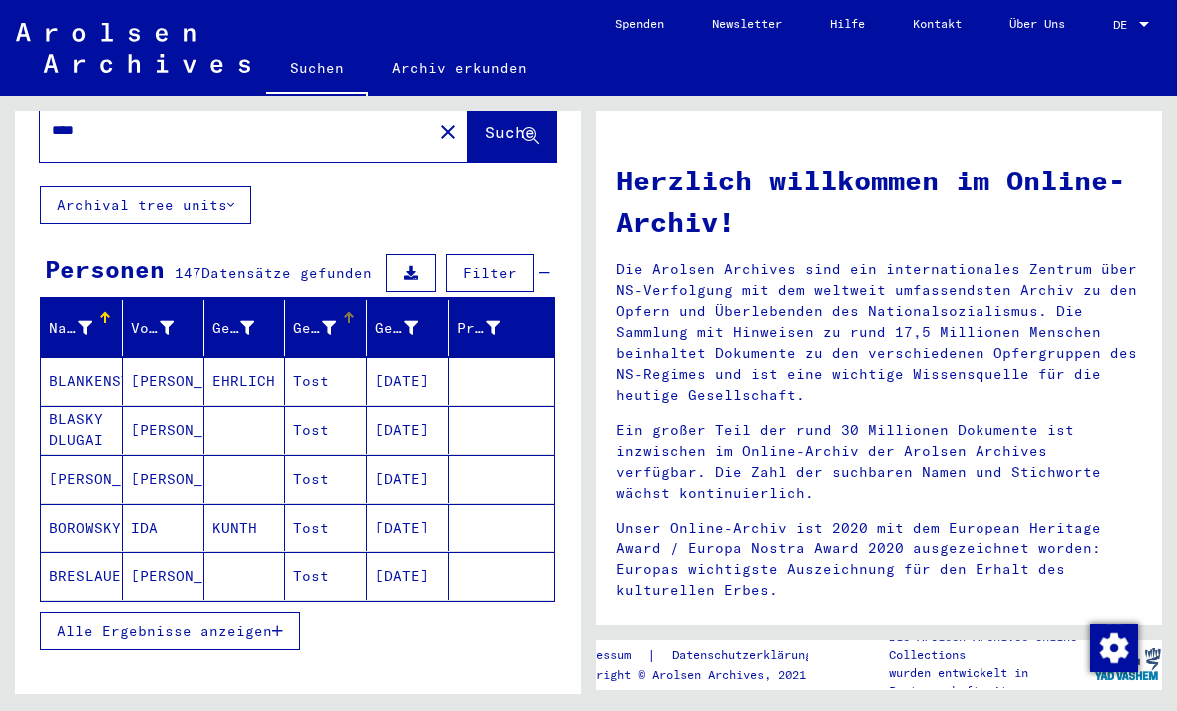
click at [262, 622] on span "Alle Ergebnisse anzeigen" at bounding box center [164, 631] width 215 height 18
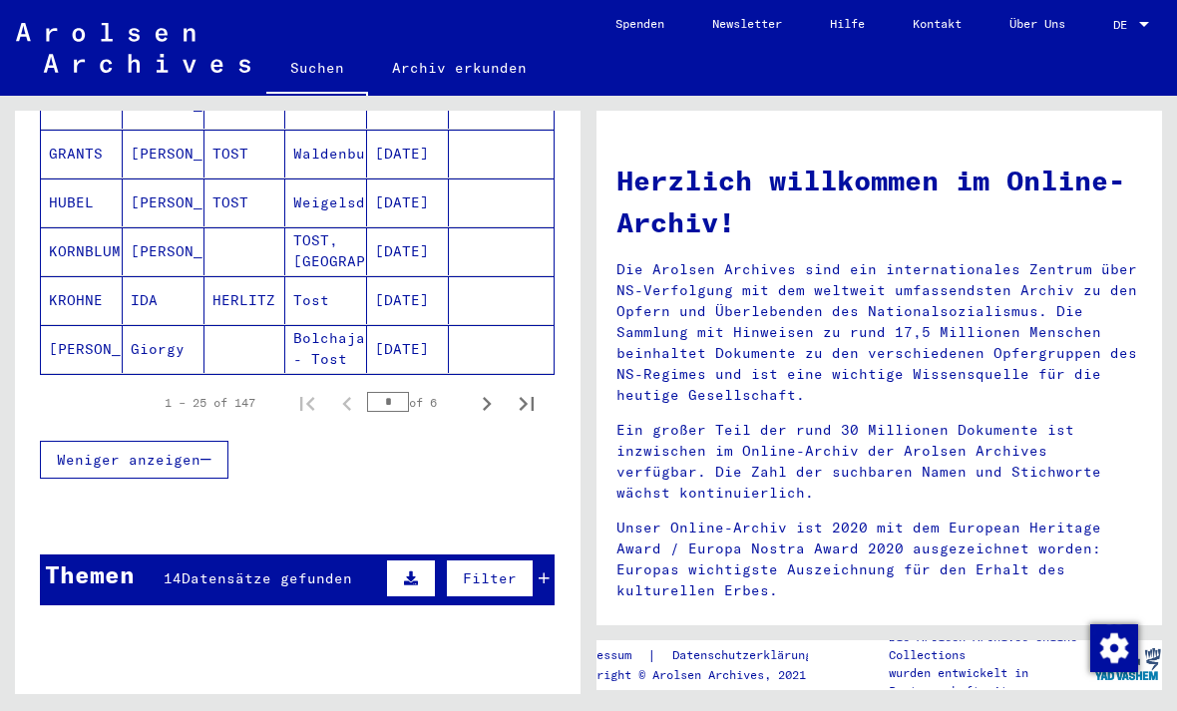
scroll to position [1275, 0]
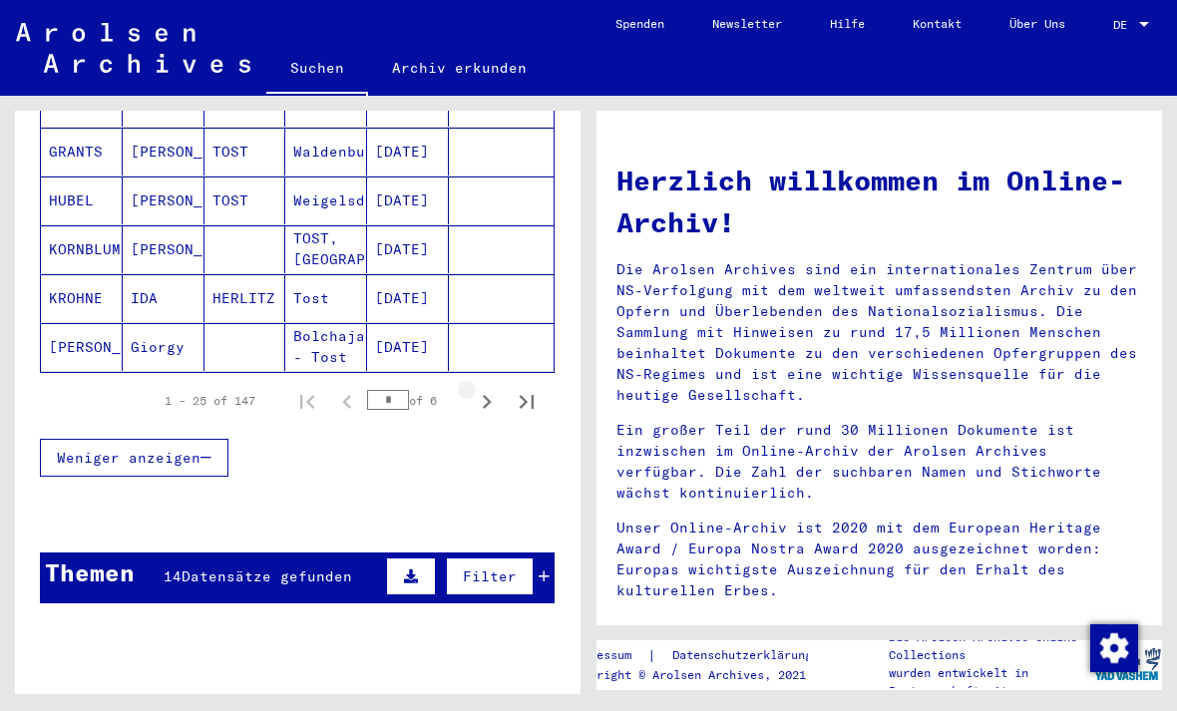
click at [485, 388] on icon "Next page" at bounding box center [487, 402] width 28 height 28
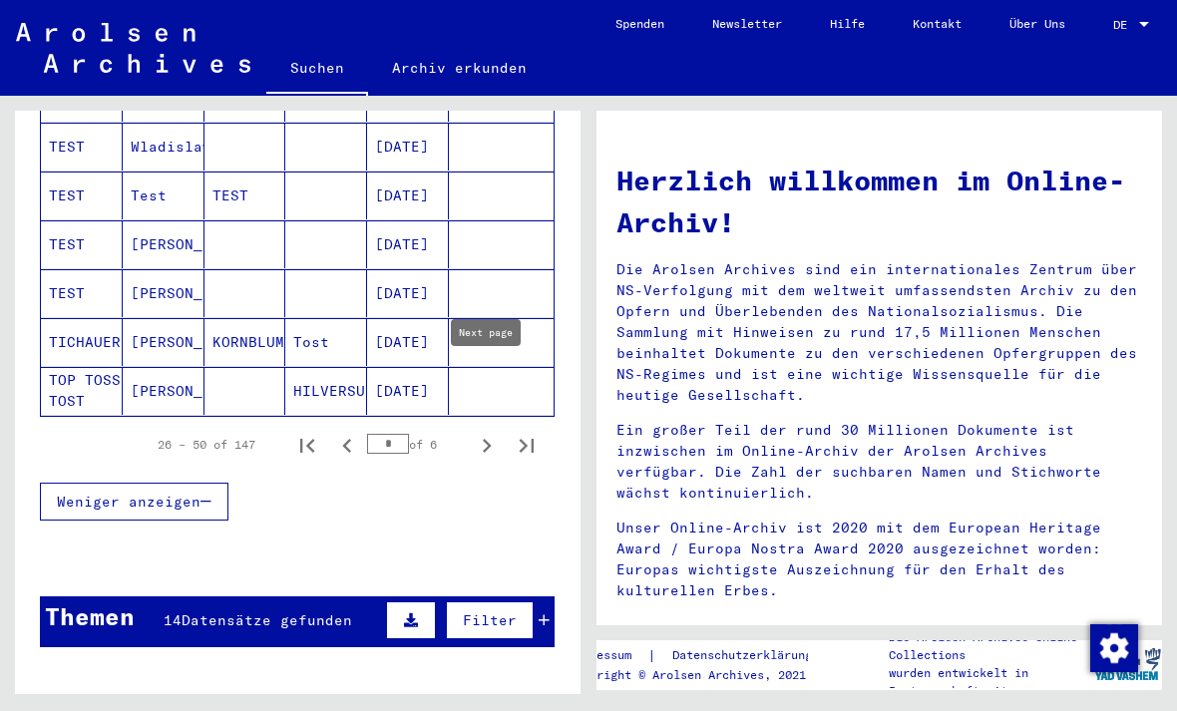
scroll to position [1222, 0]
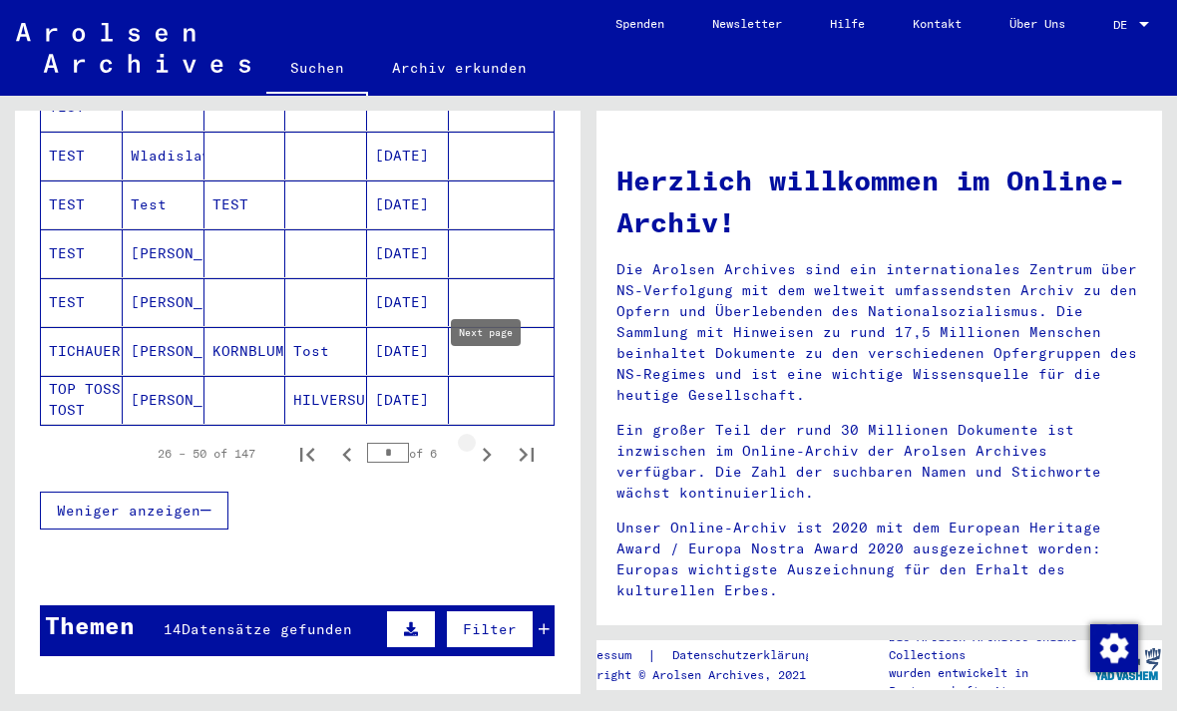
click at [487, 448] on icon "Next page" at bounding box center [487, 455] width 9 height 14
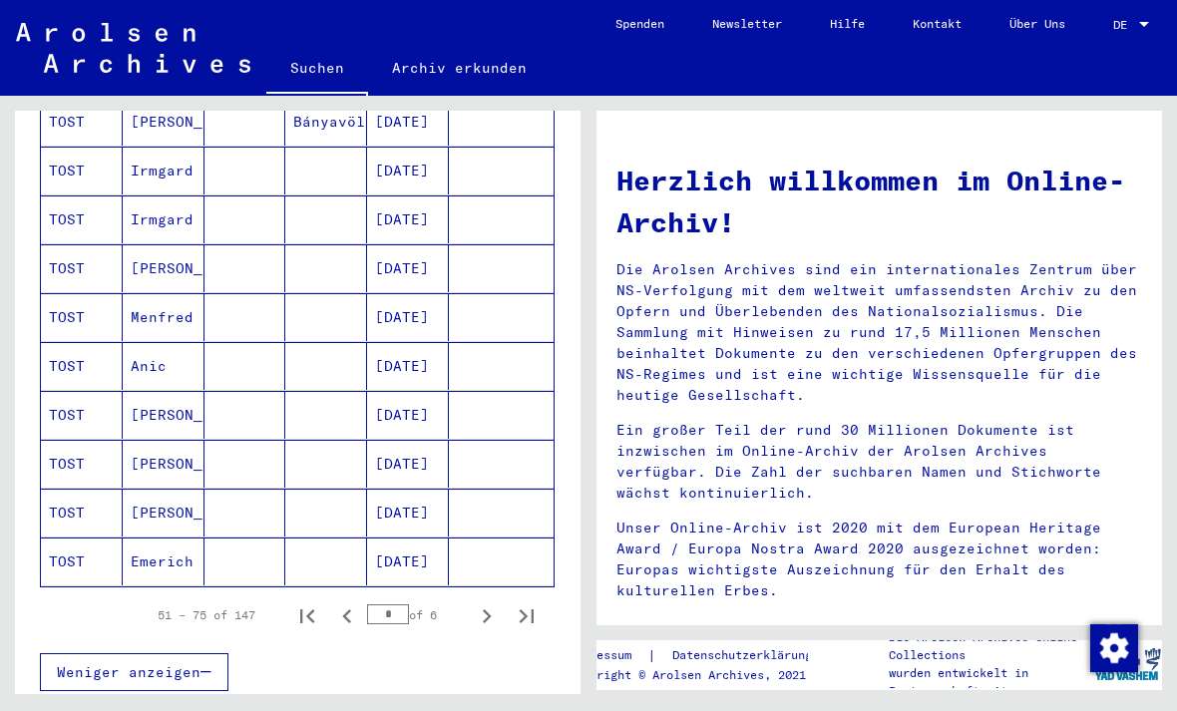
scroll to position [1160, 0]
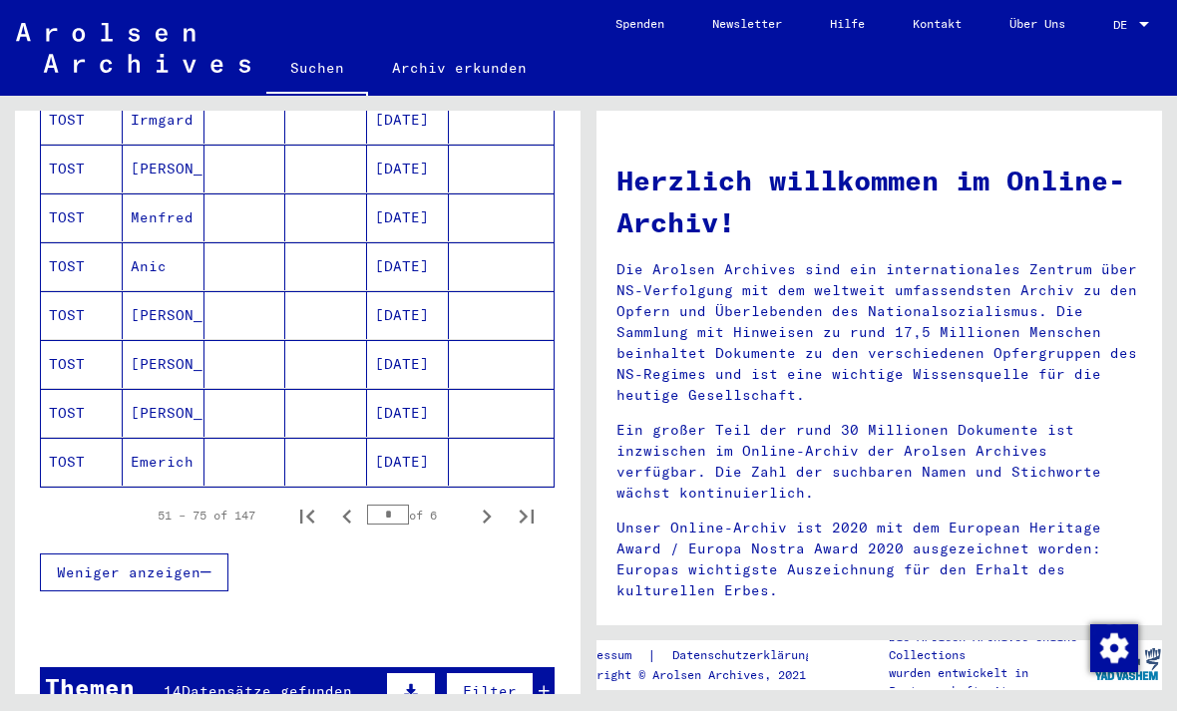
click at [481, 503] on icon "Next page" at bounding box center [487, 517] width 28 height 28
type input "*"
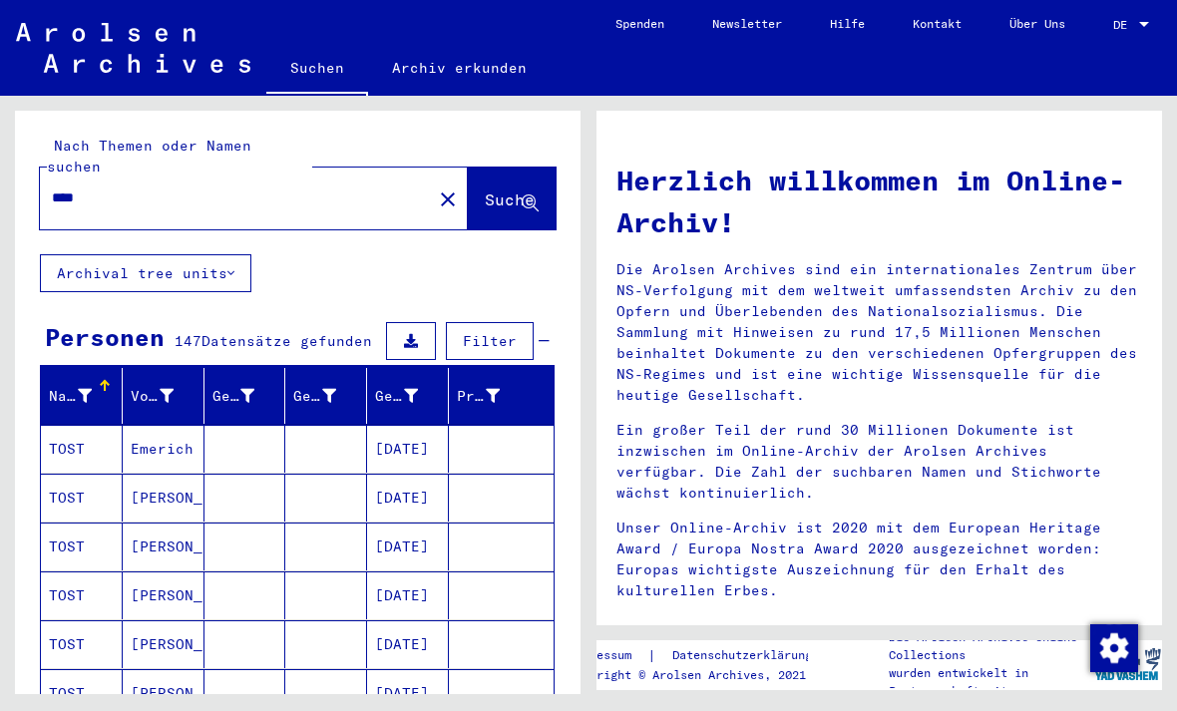
scroll to position [0, 0]
click at [320, 188] on input "****" at bounding box center [230, 198] width 356 height 21
type input "**********"
click at [526, 196] on icon at bounding box center [530, 204] width 17 height 17
